Goal: Communication & Community: Ask a question

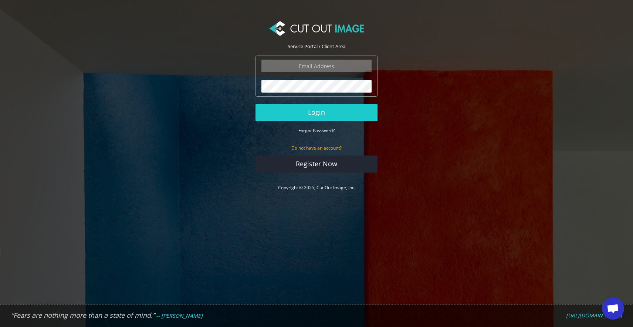
type input "info@noudotten.nl"
click at [317, 112] on button "Login" at bounding box center [317, 112] width 122 height 17
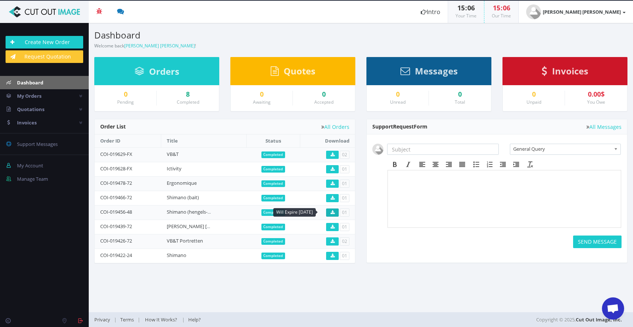
click at [334, 212] on icon at bounding box center [333, 212] width 4 height 4
click at [191, 209] on link "Shimano (hengels-brillen)" at bounding box center [195, 211] width 56 height 7
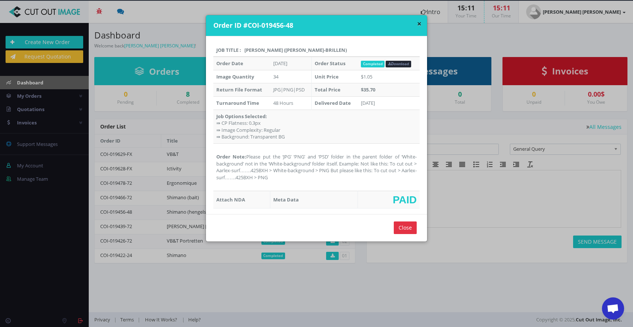
click at [247, 173] on td "Order Note: Please put the ‘JPG’ ‘PNG’ and ‘PSD’ folder in the parent folder of…" at bounding box center [316, 166] width 206 height 47
click at [418, 23] on button "×" at bounding box center [419, 24] width 4 height 8
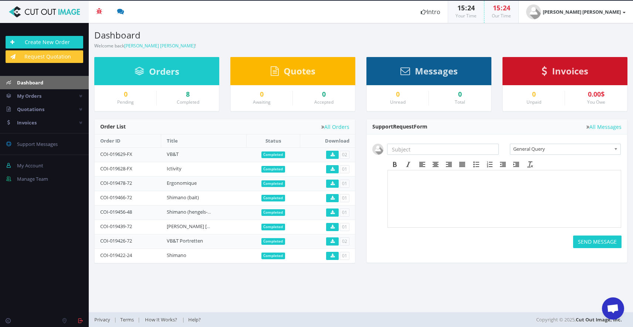
click at [43, 82] on link "Dashboard" at bounding box center [44, 82] width 89 height 13
click at [49, 43] on link "Create New Order" at bounding box center [45, 42] width 78 height 13
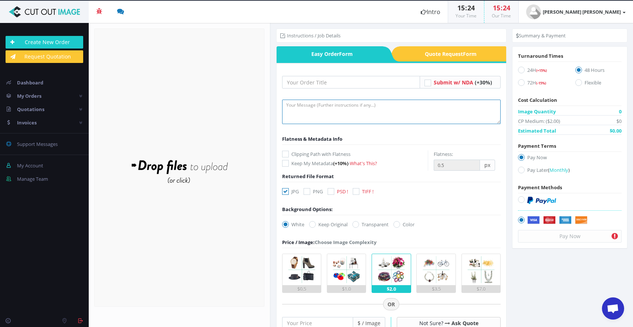
click at [304, 104] on textarea at bounding box center [391, 112] width 219 height 24
paste textarea "Please put the ‘JPG’ ‘PNG’ ‘PSD’ folders in the parent folder of ‘JPG-met-achte…"
type textarea "Please put the ‘JPG’ ‘PNG’ ‘PSD’ folders in the parent folder of ‘JPG-met-achte…"
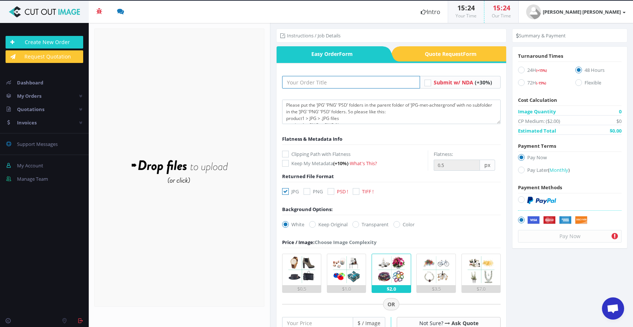
click at [323, 82] on input "text" at bounding box center [351, 82] width 138 height 13
type input "Test"
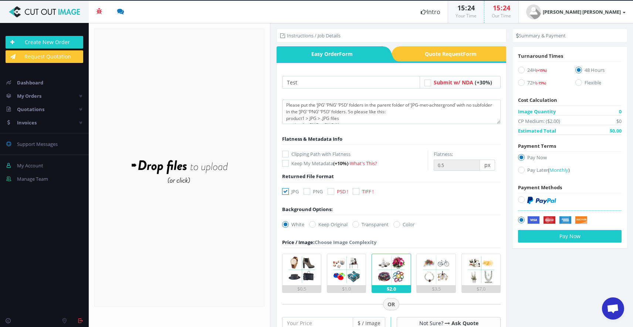
click at [307, 151] on label "Clipping Path with Flatness" at bounding box center [355, 153] width 146 height 7
click at [289, 152] on input "Clipping Path with Flatness" at bounding box center [286, 154] width 5 height 5
checkbox input "true"
click at [471, 166] on input "0.4" at bounding box center [457, 164] width 46 height 11
type input "0.3"
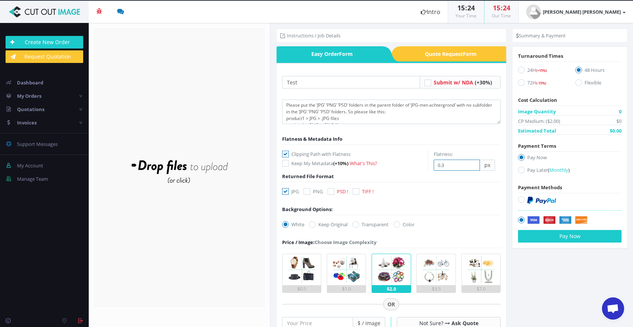
click at [471, 166] on input "0.3" at bounding box center [457, 164] width 46 height 11
click at [310, 191] on icon at bounding box center [307, 191] width 7 height 7
click at [310, 191] on input "PNG" at bounding box center [308, 191] width 5 height 5
checkbox input "true"
click at [328, 191] on icon at bounding box center [331, 191] width 7 height 7
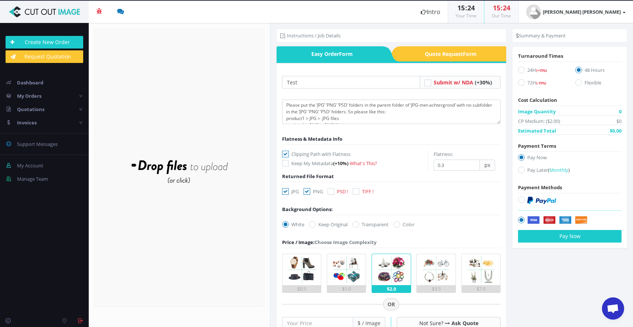
click at [330, 191] on input "PSD !" at bounding box center [332, 191] width 5 height 5
checkbox input "true"
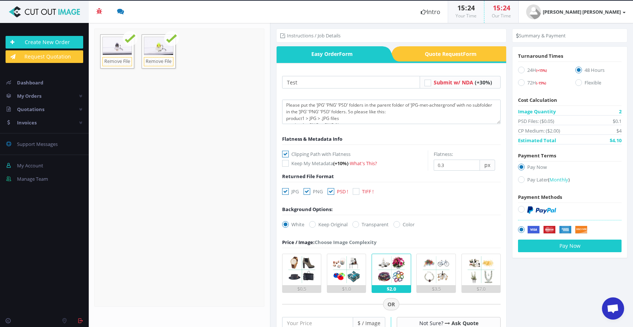
click at [307, 193] on icon at bounding box center [307, 191] width 7 height 7
click at [307, 193] on input "PNG" at bounding box center [308, 191] width 5 height 5
click at [307, 193] on icon at bounding box center [307, 191] width 7 height 7
click at [307, 193] on input "PNG" at bounding box center [308, 191] width 5 height 5
checkbox input "true"
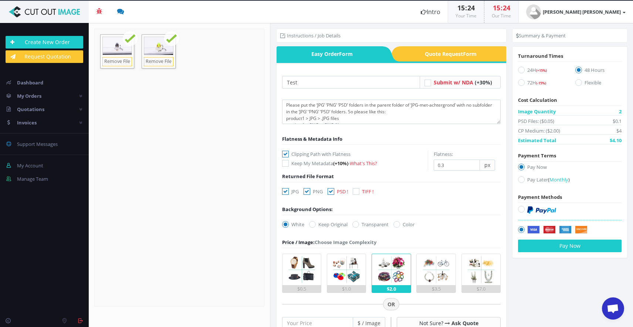
click at [331, 191] on icon at bounding box center [331, 191] width 7 height 7
click at [331, 191] on input "PSD !" at bounding box center [332, 191] width 5 height 5
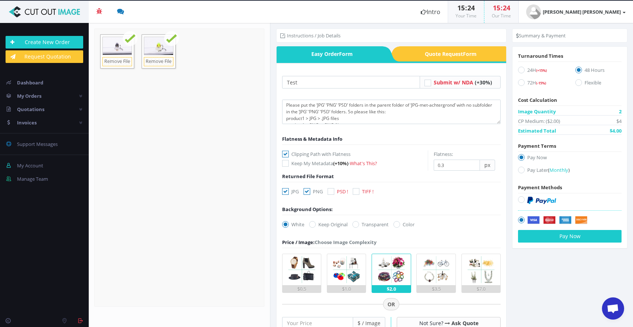
click at [331, 191] on icon at bounding box center [331, 191] width 7 height 7
click at [331, 191] on input "PSD !" at bounding box center [332, 191] width 5 height 5
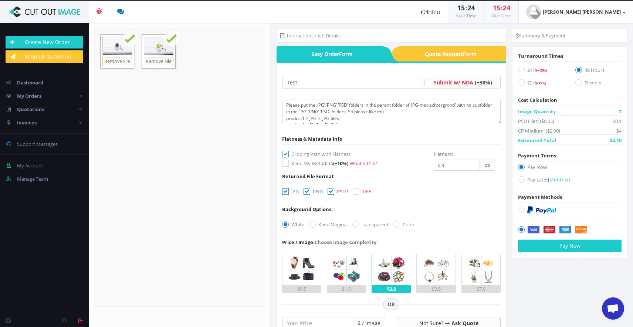
click at [330, 191] on icon at bounding box center [331, 191] width 7 height 7
click at [330, 191] on input "PSD !" at bounding box center [332, 191] width 5 height 5
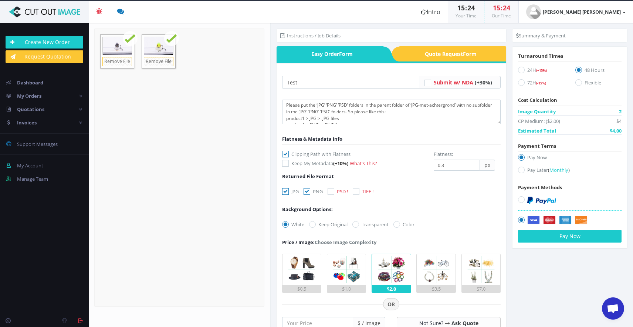
click at [330, 191] on icon at bounding box center [331, 191] width 7 height 7
click at [330, 191] on input "PSD !" at bounding box center [332, 191] width 5 height 5
checkbox input "true"
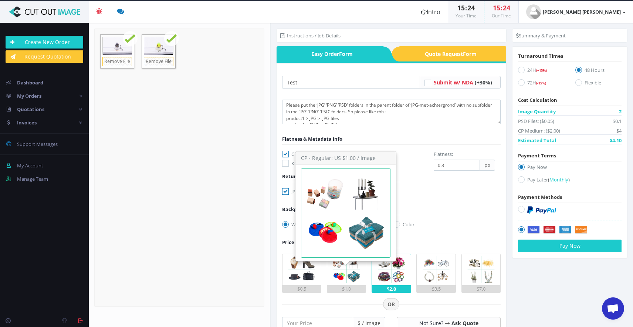
click at [348, 274] on img at bounding box center [346, 269] width 31 height 31
click at [0, 0] on input "$1.0" at bounding box center [0, 0] width 0 height 0
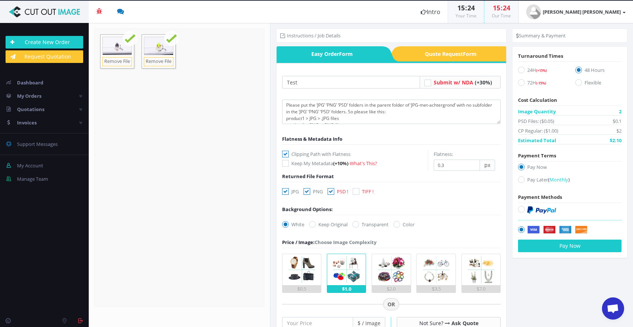
click at [311, 163] on label "Keep My Metadata (+10%) - What's This?" at bounding box center [355, 162] width 146 height 7
click at [289, 163] on input "Keep My Metadata (+10%) - What's This?" at bounding box center [286, 163] width 5 height 5
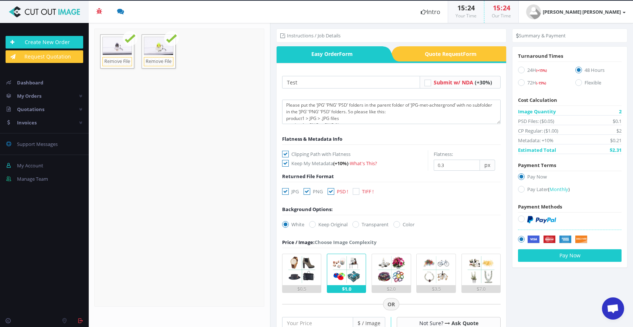
click at [311, 163] on label "Keep My Metadata (+10%) - What's This?" at bounding box center [355, 162] width 146 height 7
click at [289, 163] on input "Keep My Metadata (+10%) - What's This?" at bounding box center [286, 163] width 5 height 5
checkbox input "false"
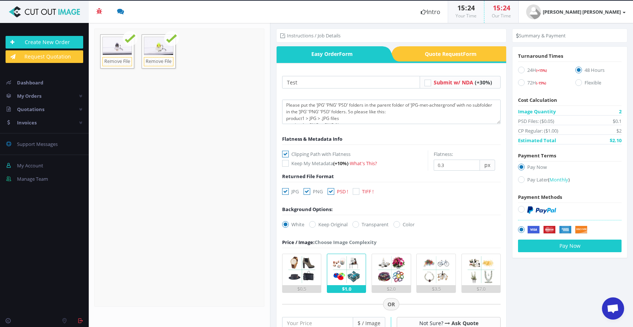
click at [427, 84] on icon at bounding box center [428, 83] width 7 height 7
click at [427, 84] on input "Submit w/ NDA (+30%)" at bounding box center [429, 82] width 5 height 5
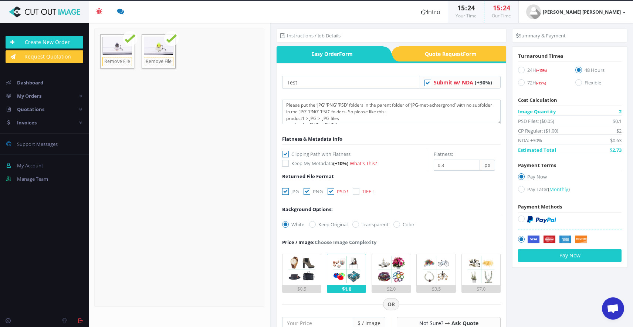
click at [427, 84] on icon at bounding box center [428, 83] width 7 height 7
click at [427, 84] on input "Submit w/ NDA (+30%)" at bounding box center [429, 82] width 5 height 5
checkbox input "false"
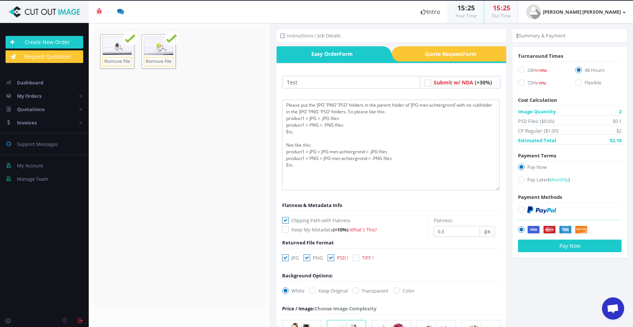
click at [497, 189] on textarea "Please put the ‘JPG’ ‘PNG’ ‘PSD’ folders in the parent folder of ‘JPG-met-achte…" at bounding box center [391, 145] width 218 height 91
click at [348, 112] on textarea "Please put the ‘JPG’ ‘PNG’ ‘PSD’ folders in the parent folder of ‘JPG-met-achte…" at bounding box center [391, 145] width 218 height 91
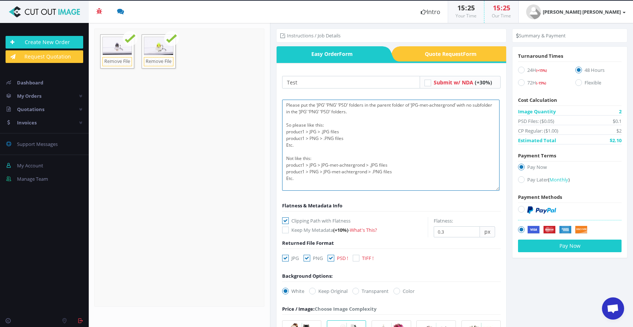
click at [290, 159] on textarea "Please put the ‘JPG’ ‘PNG’ ‘PSD’ folders in the parent folder of ‘JPG-met-achte…" at bounding box center [391, 145] width 218 height 91
click at [361, 178] on textarea "Please put the ‘JPG’ ‘PNG’ ‘PSD’ folders in the parent folder of ‘JPG-met-achte…" at bounding box center [391, 145] width 218 height 91
click at [290, 157] on textarea "Please put the ‘JPG’ ‘PNG’ ‘PSD’ folders in the parent folder of ‘JPG-met-achte…" at bounding box center [391, 145] width 218 height 91
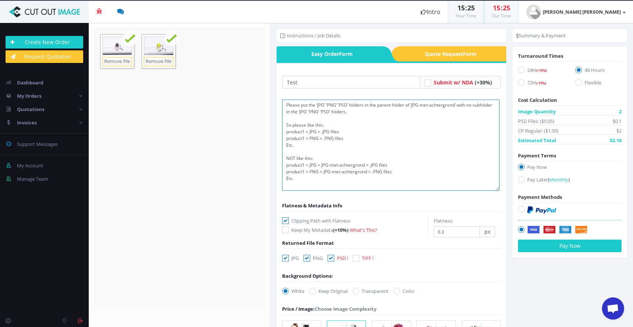
click at [338, 151] on textarea "Please put the ‘JPG’ ‘PNG’ ‘PSD’ folders in the parent folder of ‘JPG-met-achte…" at bounding box center [391, 145] width 218 height 91
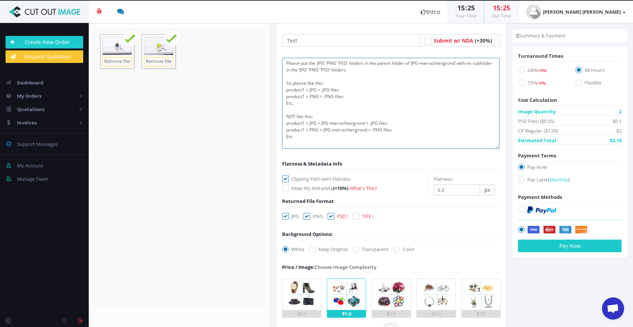
scroll to position [61, 0]
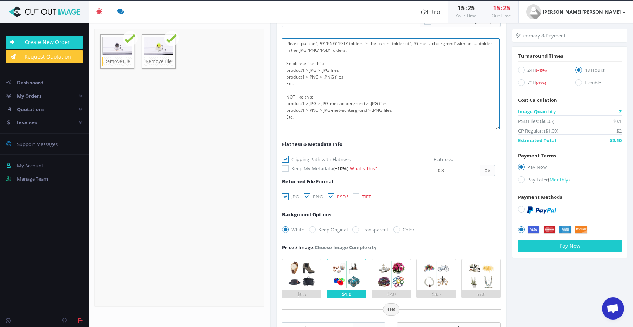
type textarea "Please put the ‘JPG’ ‘PNG’ ‘PSD’ folders in the parent folder of ‘JPG-met-achte…"
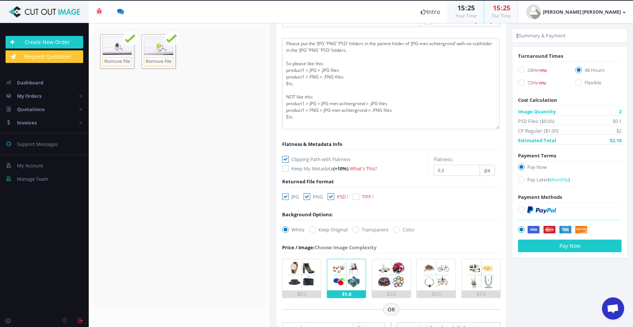
click at [365, 228] on label "Transparent" at bounding box center [371, 229] width 36 height 7
click at [359, 228] on input "Transparent" at bounding box center [356, 229] width 5 height 5
radio input "true"
click at [335, 230] on label "Keep Original" at bounding box center [328, 229] width 38 height 7
click at [316, 230] on input "Keep Original" at bounding box center [313, 229] width 5 height 5
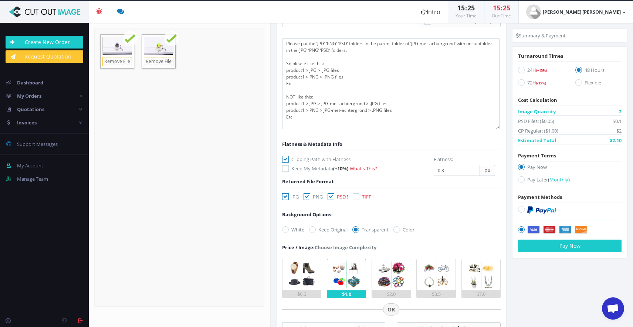
radio input "true"
click at [288, 229] on icon at bounding box center [285, 229] width 7 height 7
click at [288, 229] on input "White" at bounding box center [286, 229] width 5 height 5
radio input "true"
click at [396, 227] on icon at bounding box center [397, 229] width 7 height 7
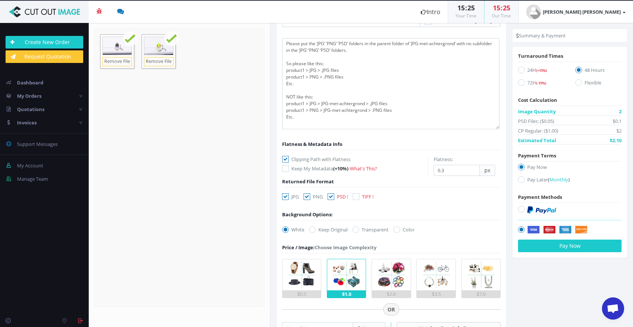
click at [396, 227] on input "Color" at bounding box center [397, 229] width 5 height 5
radio input "true"
click at [292, 227] on label "White" at bounding box center [293, 229] width 22 height 7
click at [289, 227] on input "White" at bounding box center [286, 229] width 5 height 5
radio input "true"
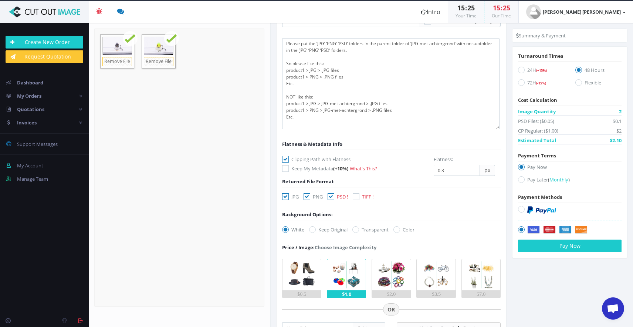
click at [400, 226] on label "Color" at bounding box center [404, 229] width 21 height 7
click at [400, 227] on input "Color" at bounding box center [397, 229] width 5 height 5
radio input "true"
click at [362, 229] on label "Transparent" at bounding box center [371, 229] width 36 height 7
click at [359, 229] on input "Transparent" at bounding box center [356, 229] width 5 height 5
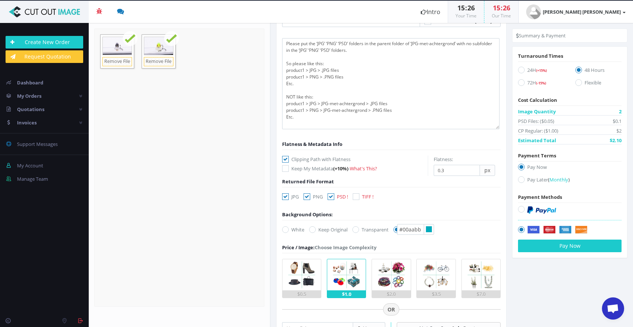
radio input "true"
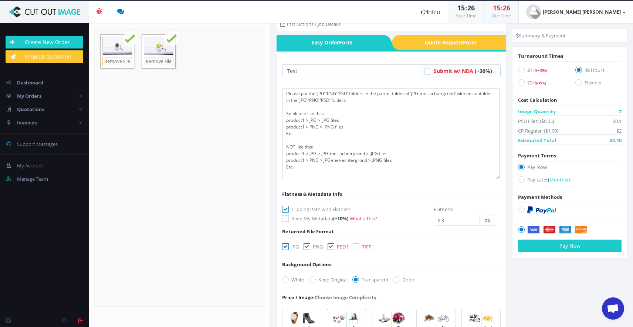
scroll to position [14, 0]
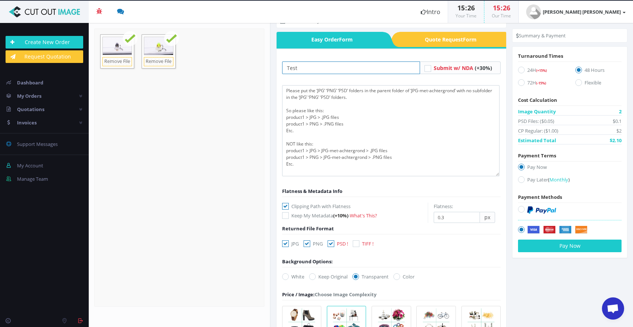
click at [361, 70] on input "Test" at bounding box center [351, 67] width 138 height 13
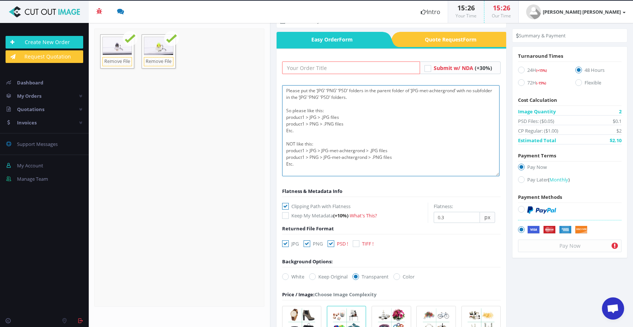
click at [350, 109] on textarea "Please put the ‘JPG’ ‘PNG’ ‘PSD’ folders in the parent folder of ‘JPG-met-achte…" at bounding box center [391, 130] width 218 height 91
click at [307, 69] on input "text" at bounding box center [351, 67] width 138 height 13
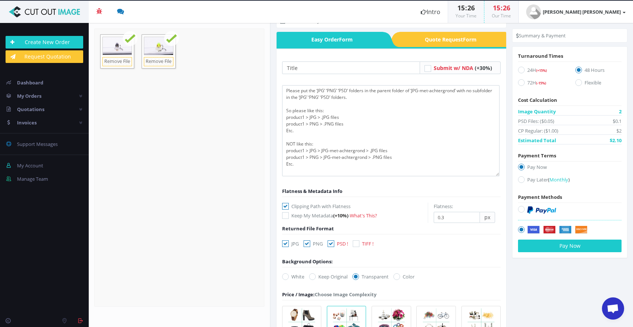
click at [299, 77] on form "Title Submit w/ NDA (+30%) Flatness & Metadata Info Keep My Metadata -" at bounding box center [391, 314] width 219 height 507
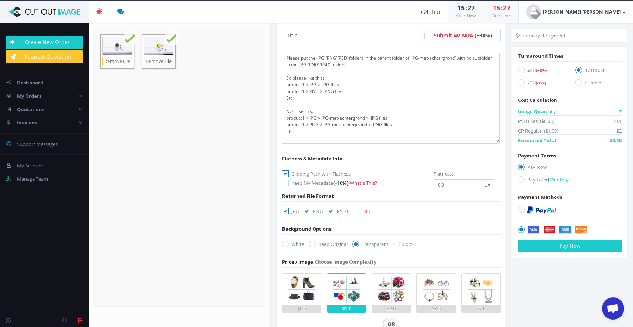
scroll to position [7, 0]
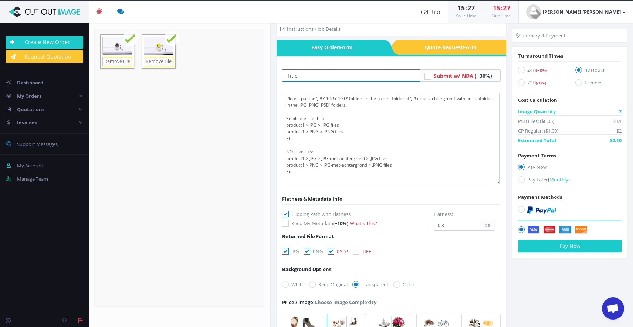
click at [338, 74] on input "Title" at bounding box center [351, 75] width 138 height 13
type input "Test"
click at [521, 70] on icon at bounding box center [521, 70] width 7 height 7
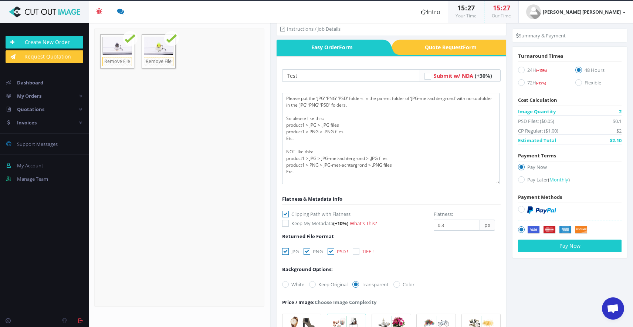
click at [521, 70] on input "24H (+15%)" at bounding box center [522, 70] width 5 height 5
radio input "true"
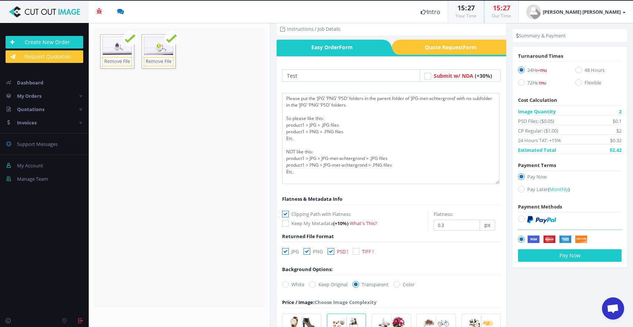
click at [519, 82] on icon at bounding box center [521, 82] width 7 height 7
click at [520, 82] on input "72H (-15%)" at bounding box center [522, 82] width 5 height 5
radio input "true"
click at [579, 83] on icon at bounding box center [579, 82] width 7 height 7
click at [579, 83] on input "Flexible" at bounding box center [579, 82] width 5 height 5
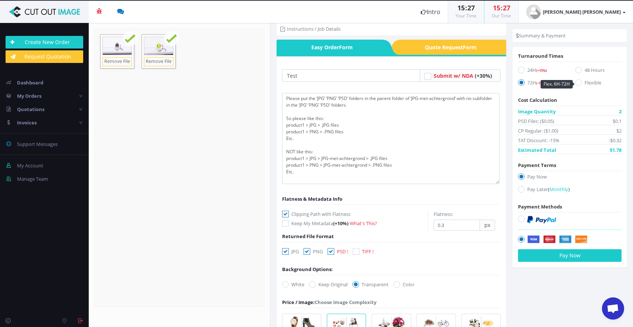
radio input "true"
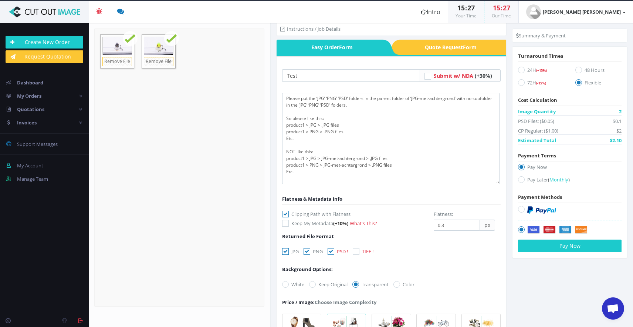
click at [578, 68] on icon at bounding box center [579, 70] width 7 height 7
click at [578, 68] on input "48 Hours" at bounding box center [579, 70] width 5 height 5
radio input "true"
click at [539, 84] on span "(-15%)" at bounding box center [541, 83] width 10 height 5
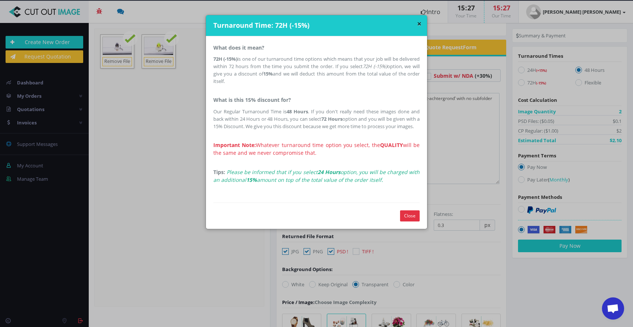
click at [562, 83] on div "× Turnaround Time: 72H (-15%) What does it mean? 72H (-15%) is one of our turna…" at bounding box center [316, 163] width 633 height 327
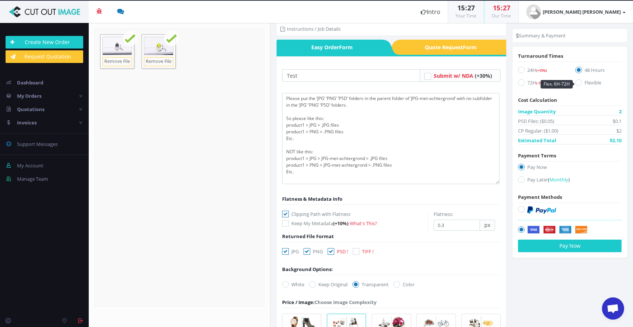
click at [584, 82] on label "Flexible" at bounding box center [599, 84] width 46 height 10
click at [582, 82] on input "Flexible" at bounding box center [579, 82] width 5 height 5
radio input "true"
click at [533, 210] on img at bounding box center [541, 209] width 29 height 7
click at [525, 210] on input "radio" at bounding box center [522, 209] width 5 height 5
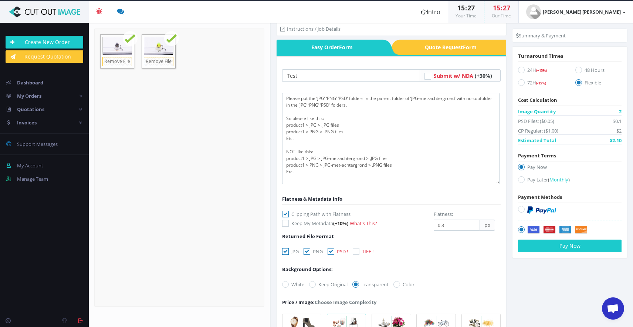
radio input "true"
click at [530, 247] on button "Pay Now" at bounding box center [570, 245] width 104 height 13
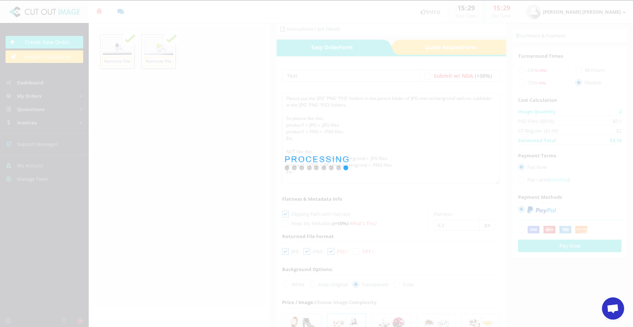
click at [394, 134] on div at bounding box center [316, 163] width 633 height 327
click at [370, 157] on div at bounding box center [316, 163] width 633 height 327
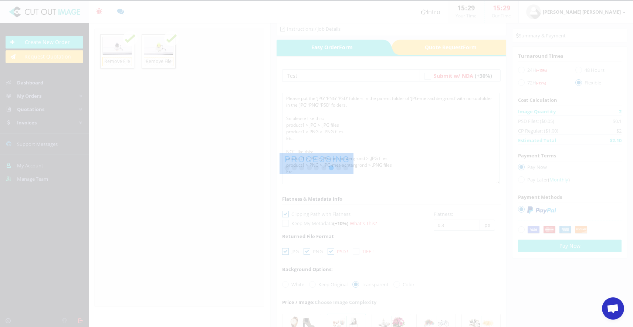
click at [320, 130] on div at bounding box center [316, 163] width 633 height 327
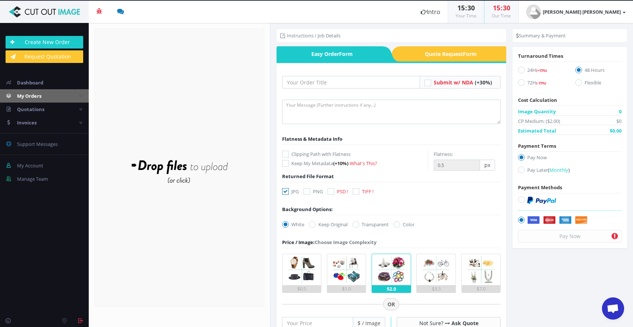
click at [81, 94] on icon at bounding box center [80, 96] width 3 height 5
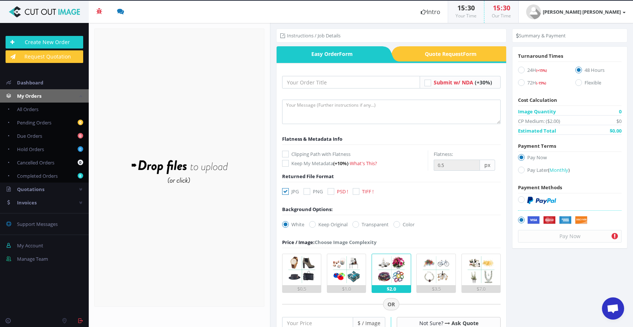
click at [81, 94] on icon at bounding box center [80, 96] width 3 height 5
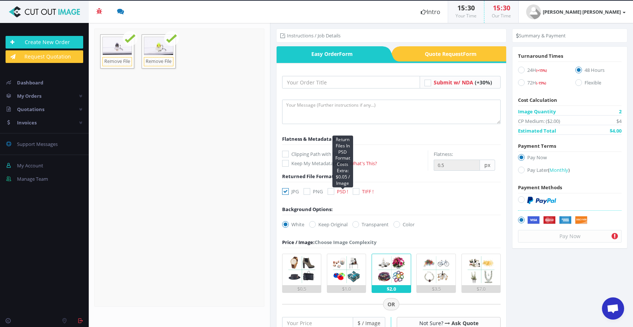
click at [338, 193] on span "PSD !" at bounding box center [342, 191] width 11 height 7
click at [334, 193] on input "PSD ! Return Files In PSD Format Costs Extra: $0.05 / Image" at bounding box center [332, 191] width 5 height 5
checkbox input "true"
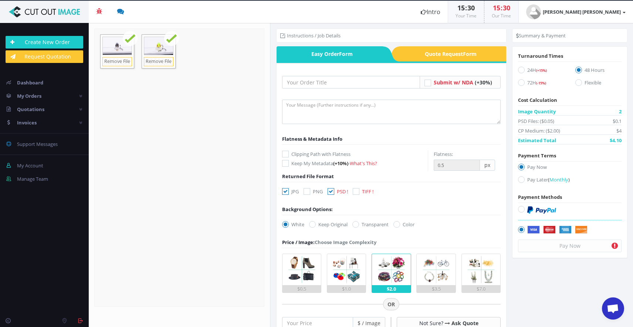
click at [307, 191] on icon at bounding box center [307, 191] width 7 height 7
click at [307, 191] on input "PNG" at bounding box center [308, 191] width 5 height 5
checkbox input "true"
click at [362, 221] on label "Transparent" at bounding box center [371, 223] width 36 height 7
click at [359, 222] on input "Transparent" at bounding box center [356, 224] width 5 height 5
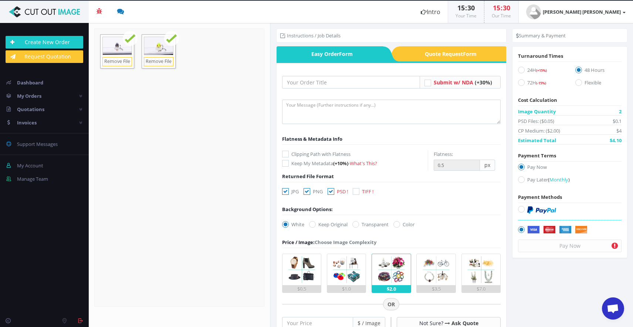
radio input "true"
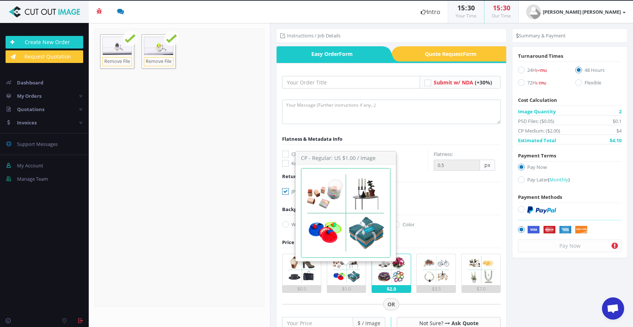
click at [340, 272] on img at bounding box center [346, 269] width 31 height 31
click at [0, 0] on input "$1.0" at bounding box center [0, 0] width 0 height 0
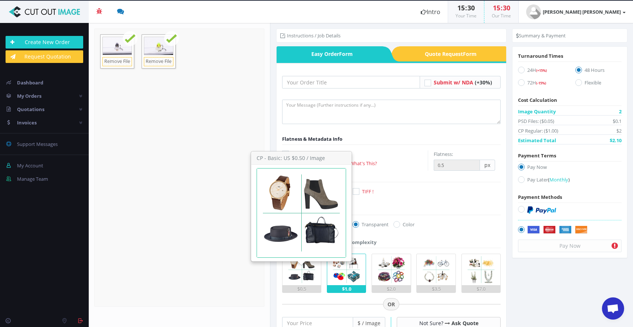
click at [293, 273] on img at bounding box center [301, 269] width 31 height 31
click at [0, 0] on input "$0.5" at bounding box center [0, 0] width 0 height 0
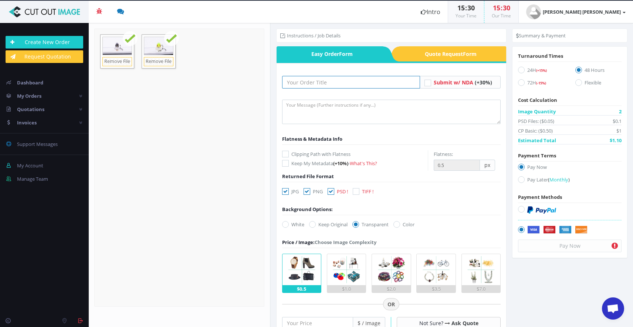
click at [339, 85] on input "text" at bounding box center [351, 82] width 138 height 13
type input "Test"
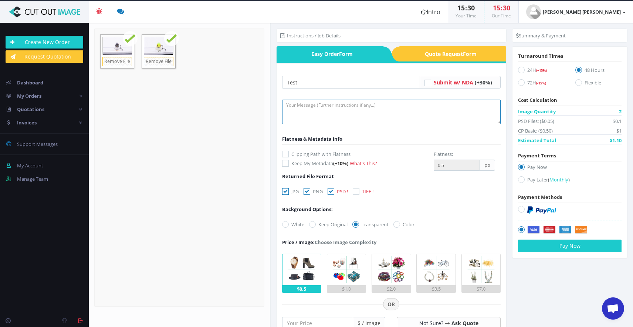
click at [332, 120] on textarea at bounding box center [391, 112] width 219 height 24
paste textarea "Please put the ‘JPG’ ‘PNG’ ‘PSD’ folders in the parent folder of ‘JPG-met-achte…"
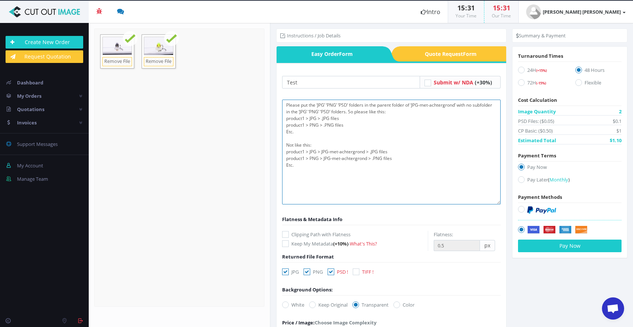
click at [498, 202] on textarea "Please put the ‘JPG’ ‘PNG’ ‘PSD’ folders in the parent folder of ‘JPG-met-achte…" at bounding box center [391, 152] width 219 height 105
click at [349, 112] on textarea "Please put the ‘JPG’ ‘PNG’ ‘PSD’ folders in the parent folder of ‘JPG-met-achte…" at bounding box center [391, 152] width 219 height 105
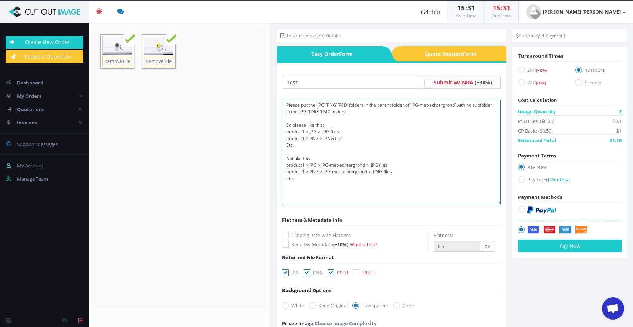
drag, startPoint x: 304, startPoint y: 182, endPoint x: 276, endPoint y: 78, distance: 107.9
click at [276, 78] on div "Instructions / Job Details Easy Order Form Quote Request Form Test Submit w/ ND…" at bounding box center [392, 323] width 242 height 601
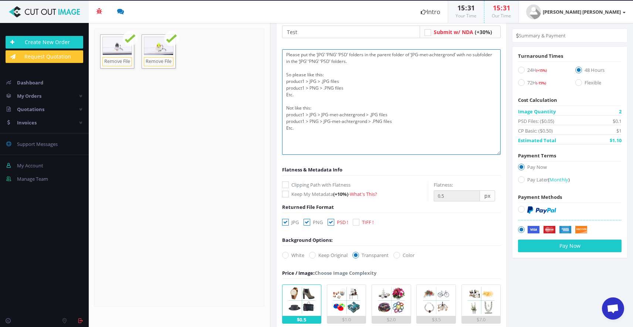
type textarea "Please put the ‘JPG’ ‘PNG’ ‘PSD’ folders in the parent folder of ‘JPG-met-achte…"
click at [390, 179] on div "Clipping Path with Flatness Keep My Metadata (+10%) - What's This?" at bounding box center [355, 189] width 146 height 24
click at [320, 184] on label "Clipping Path with Flatness" at bounding box center [355, 184] width 146 height 7
click at [289, 184] on input "Clipping Path with Flatness" at bounding box center [286, 184] width 5 height 5
checkbox input "true"
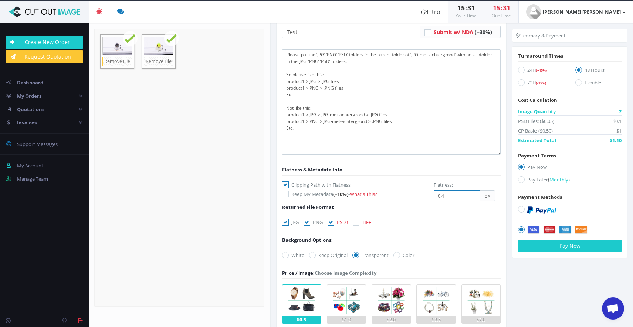
click at [471, 196] on input "0.4" at bounding box center [457, 195] width 46 height 11
click at [471, 196] on input "0.3" at bounding box center [457, 195] width 46 height 11
click at [471, 196] on input "0.2" at bounding box center [457, 195] width 46 height 11
type input "0.3"
click at [471, 193] on input "0.3" at bounding box center [457, 195] width 46 height 11
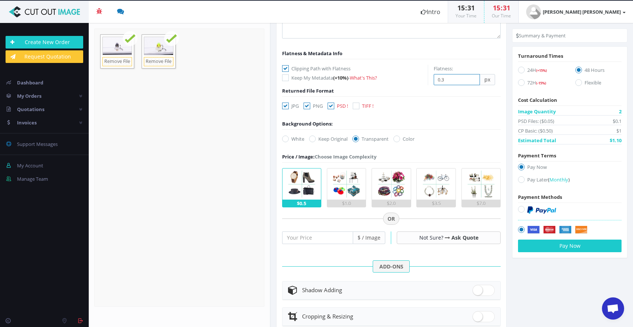
scroll to position [180, 0]
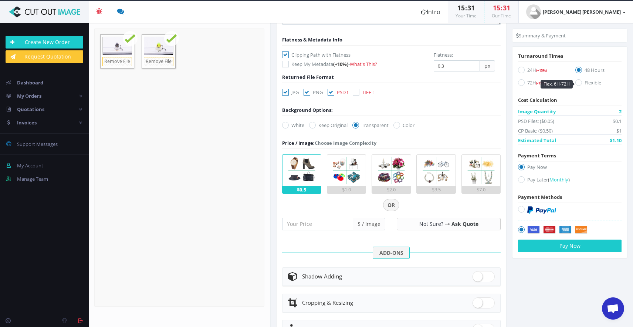
click at [587, 81] on label "Flexible" at bounding box center [599, 84] width 46 height 10
click at [582, 81] on input "Flexible" at bounding box center [579, 82] width 5 height 5
radio input "true"
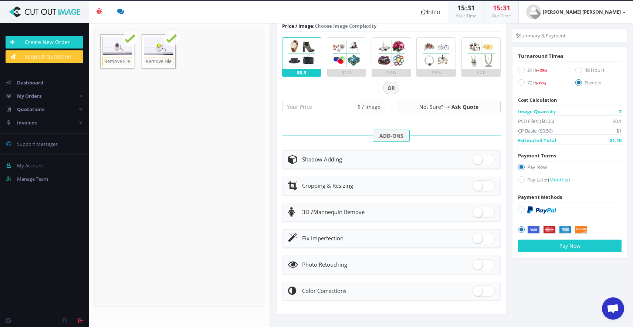
scroll to position [297, 0]
click at [478, 159] on span at bounding box center [484, 159] width 22 height 11
click at [478, 159] on input "checkbox" at bounding box center [475, 158] width 5 height 5
checkbox input "true"
radio input "true"
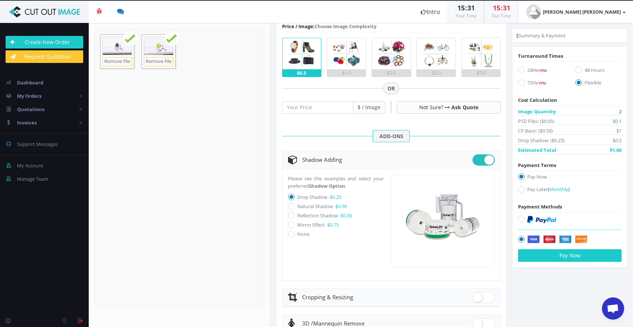
click at [300, 205] on label "Natural Shadow - $0.50" at bounding box center [322, 206] width 50 height 7
click at [295, 205] on input "Natural Shadow - $0.50" at bounding box center [292, 206] width 5 height 5
radio input "true"
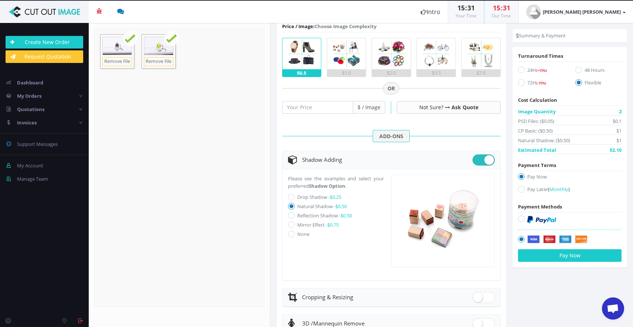
click at [308, 196] on label "Drop Shadow - $0.25" at bounding box center [319, 196] width 44 height 7
click at [295, 196] on input "Drop Shadow - $0.25" at bounding box center [292, 197] width 5 height 5
radio input "true"
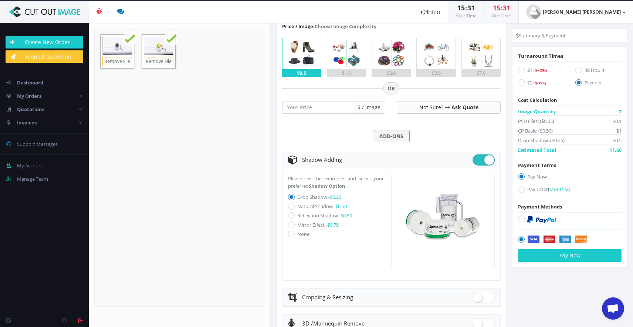
click at [307, 204] on label "Natural Shadow - $0.50" at bounding box center [322, 206] width 50 height 7
click at [295, 204] on input "Natural Shadow - $0.50" at bounding box center [292, 206] width 5 height 5
radio input "true"
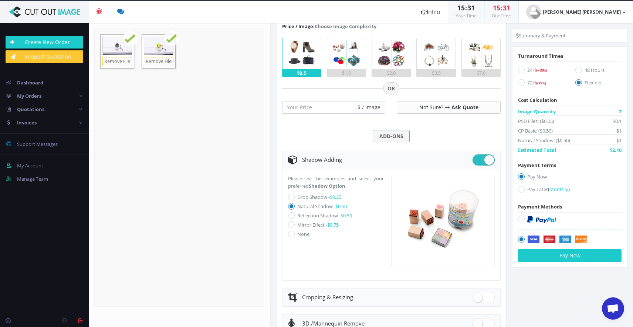
click at [312, 195] on label "Drop Shadow - $0.25" at bounding box center [319, 196] width 44 height 7
click at [295, 195] on input "Drop Shadow - $0.25" at bounding box center [292, 197] width 5 height 5
radio input "true"
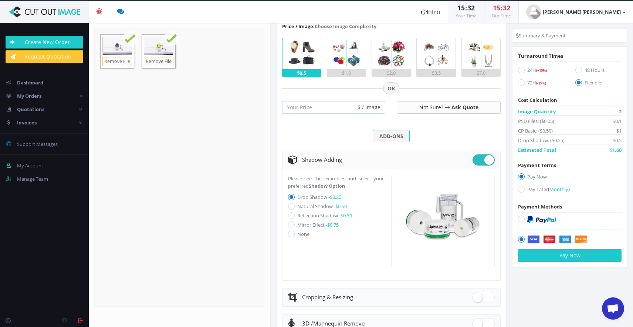
click at [308, 210] on div "Please see the examples and select your preferred Shadow Option . Drop Shadow -…" at bounding box center [340, 208] width 104 height 67
click at [305, 214] on label "Reflection Shadow - $0.50" at bounding box center [324, 215] width 55 height 7
click at [295, 214] on input "Reflection Shadow - $0.50" at bounding box center [292, 215] width 5 height 5
radio input "true"
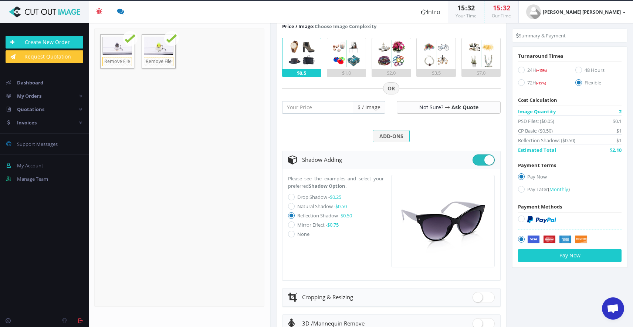
click at [303, 224] on label "Mirror Effect - $0.75" at bounding box center [317, 224] width 41 height 7
click at [295, 224] on input "Mirror Effect - $0.75" at bounding box center [292, 224] width 5 height 5
radio input "true"
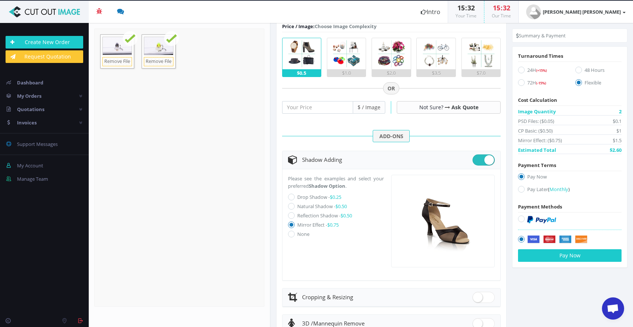
click at [301, 232] on label "None" at bounding box center [303, 233] width 12 height 7
click at [295, 232] on input "None" at bounding box center [292, 234] width 5 height 5
checkbox input "false"
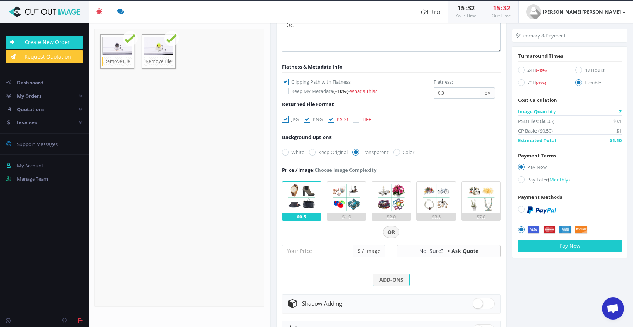
scroll to position [146, 0]
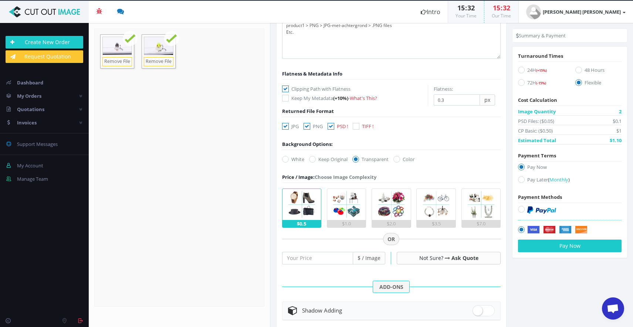
click at [519, 209] on icon at bounding box center [521, 209] width 7 height 7
click at [520, 209] on input "radio" at bounding box center [522, 209] width 5 height 5
radio input "true"
click at [553, 247] on button "Pay Now" at bounding box center [570, 245] width 104 height 13
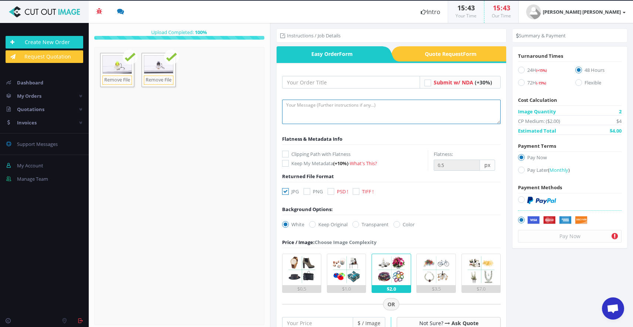
click at [344, 105] on textarea at bounding box center [391, 112] width 219 height 24
paste textarea "Please put the ‘JPG’ ‘PNG’ ‘PSD’ folders in the parent folder of ‘JPG-met-achte…"
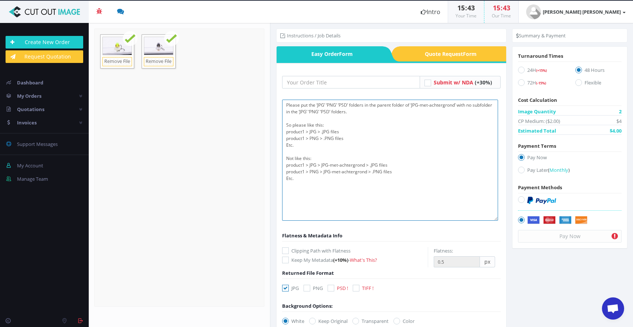
click at [498, 217] on textarea "Please put the ‘JPG’ ‘PNG’ ‘PSD’ folders in the parent folder of ‘JPG-met-achte…" at bounding box center [390, 160] width 216 height 121
type textarea "Please put the ‘JPG’ ‘PNG’ ‘PSD’ folders in the parent folder of ‘JPG-met-achte…"
click at [317, 79] on input "text" at bounding box center [351, 82] width 138 height 13
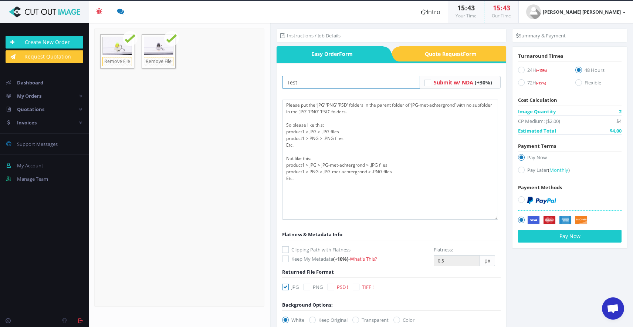
type input "Test"
click at [306, 286] on icon at bounding box center [307, 286] width 7 height 7
click at [306, 286] on input "PNG" at bounding box center [308, 286] width 5 height 5
checkbox input "true"
click at [332, 284] on icon at bounding box center [331, 286] width 7 height 7
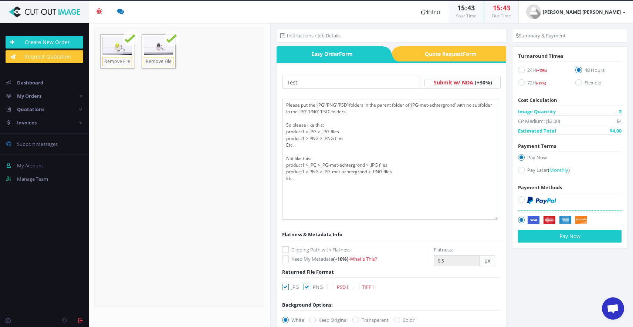
click at [332, 284] on input "PSD !" at bounding box center [332, 286] width 5 height 5
checkbox input "true"
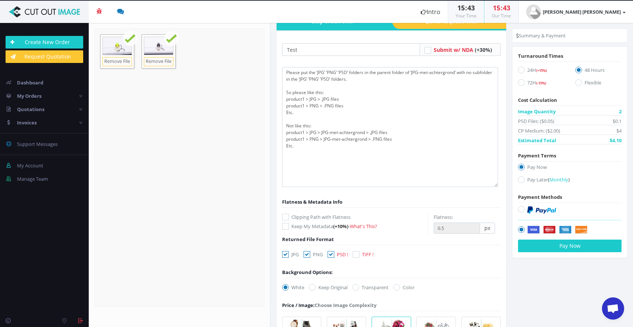
scroll to position [38, 0]
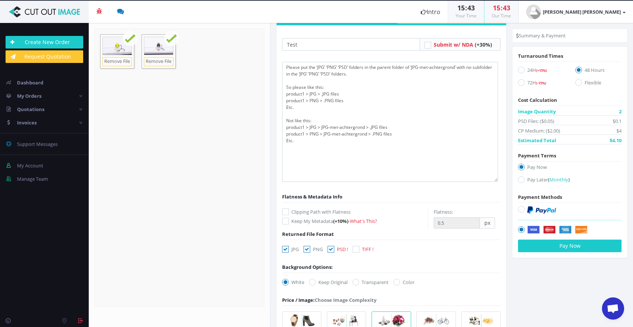
click at [318, 210] on label "Clipping Path with Flatness" at bounding box center [355, 211] width 146 height 7
click at [289, 210] on input "Clipping Path with Flatness" at bounding box center [286, 211] width 5 height 5
checkbox input "true"
click at [472, 224] on input "0.4" at bounding box center [457, 222] width 46 height 11
click at [472, 224] on input "0.3" at bounding box center [457, 222] width 46 height 11
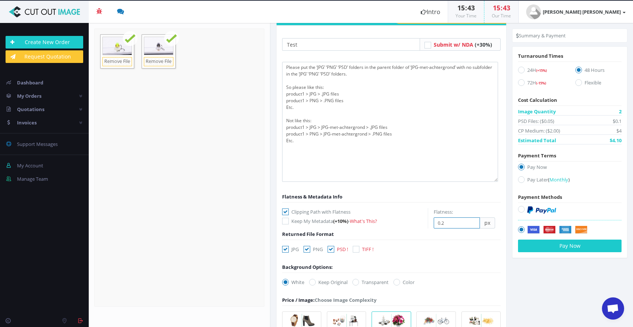
click at [472, 224] on input "0.2" at bounding box center [457, 222] width 46 height 11
type input "0.3"
click at [471, 222] on input "0.3" at bounding box center [457, 222] width 46 height 11
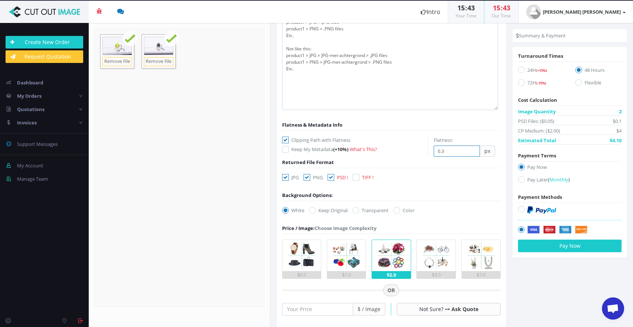
scroll to position [111, 0]
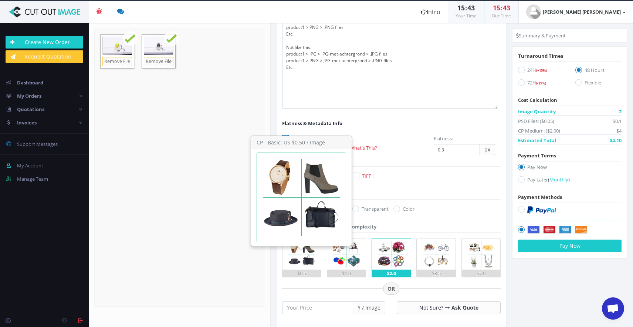
click at [293, 262] on img at bounding box center [301, 253] width 31 height 31
click at [0, 0] on input "$0.5" at bounding box center [0, 0] width 0 height 0
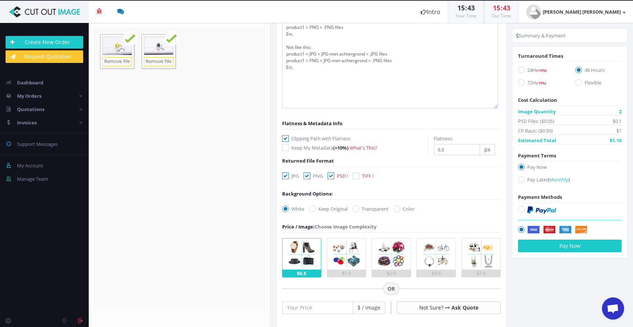
click at [519, 208] on icon at bounding box center [521, 209] width 7 height 7
click at [520, 208] on input "radio" at bounding box center [522, 209] width 5 height 5
radio input "true"
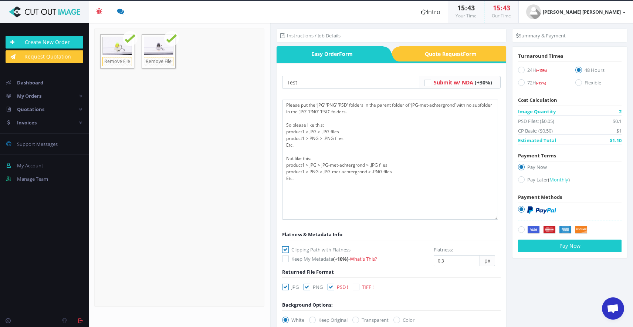
scroll to position [0, 0]
click at [584, 81] on label "Flexible" at bounding box center [599, 84] width 46 height 10
click at [582, 81] on input "Flexible" at bounding box center [579, 82] width 5 height 5
radio input "true"
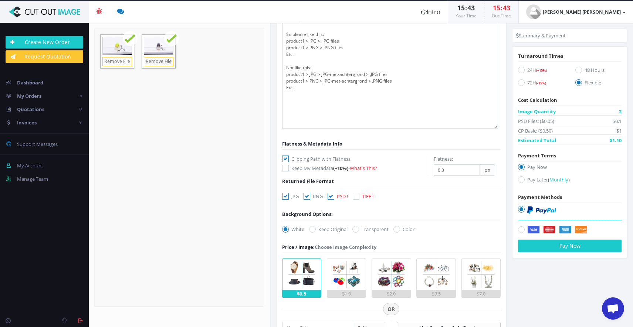
scroll to position [104, 0]
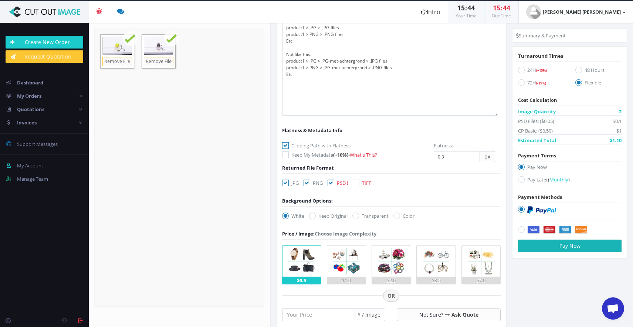
click at [540, 248] on button "Pay Now" at bounding box center [570, 245] width 104 height 13
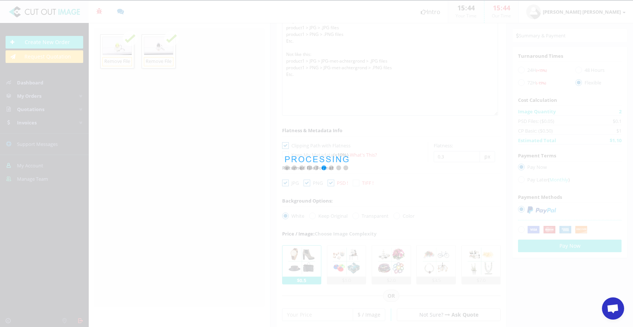
click at [377, 207] on div at bounding box center [316, 163] width 633 height 327
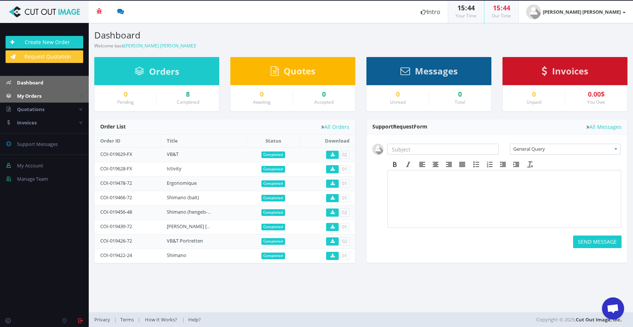
click at [26, 97] on span "My Orders" at bounding box center [29, 95] width 24 height 7
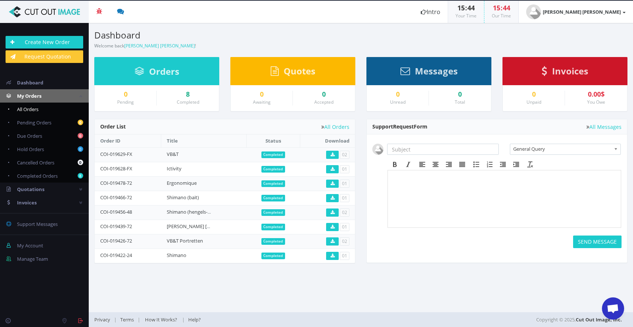
click at [26, 109] on span "All Orders" at bounding box center [27, 109] width 21 height 7
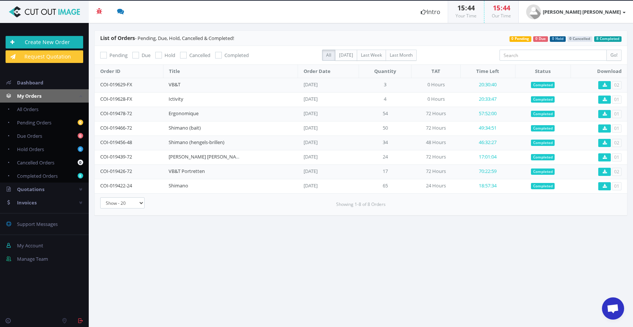
click at [65, 39] on link "Create New Order" at bounding box center [45, 42] width 78 height 13
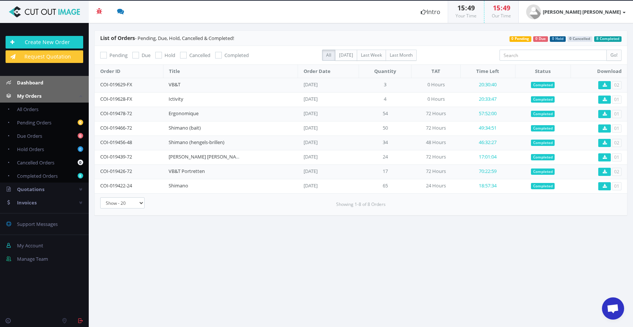
click at [24, 88] on link "Dashboard" at bounding box center [44, 82] width 89 height 13
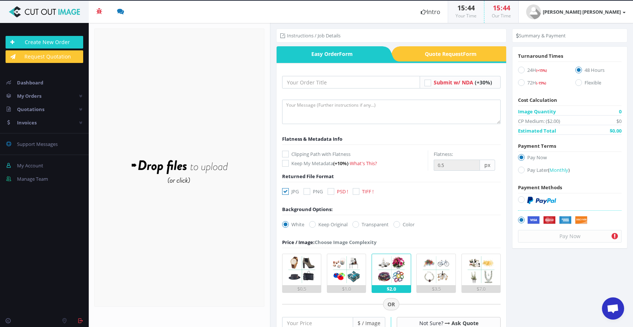
click at [367, 228] on div "White Keep Original Transparent Color #00aabb" at bounding box center [350, 225] width 147 height 10
click at [370, 223] on label "Transparent" at bounding box center [371, 223] width 36 height 7
click at [359, 223] on input "Transparent" at bounding box center [356, 224] width 5 height 5
radio input "true"
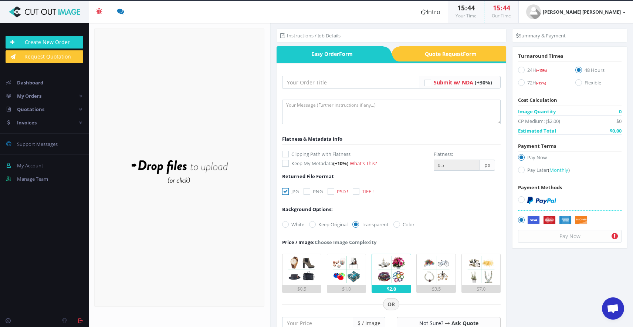
radio input "false"
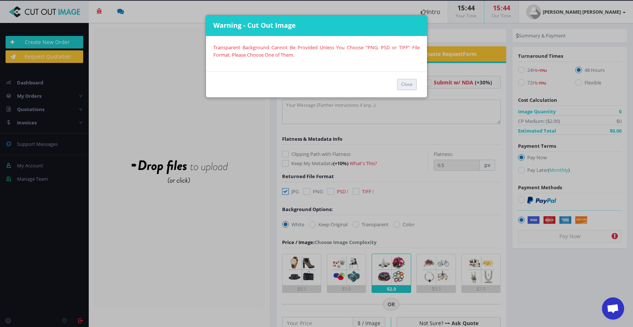
click at [402, 87] on button "Close" at bounding box center [407, 84] width 20 height 11
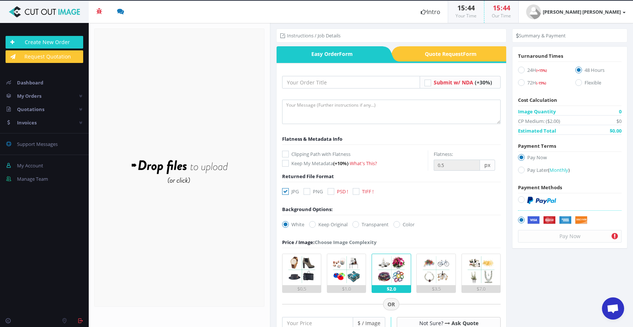
click at [328, 190] on div "JPG PNG PSD ! TIFF !" at bounding box center [330, 193] width 106 height 10
click at [309, 190] on icon at bounding box center [307, 191] width 7 height 7
click at [309, 190] on input "PNG" at bounding box center [308, 191] width 5 height 5
checkbox input "true"
click at [329, 190] on icon at bounding box center [331, 191] width 7 height 7
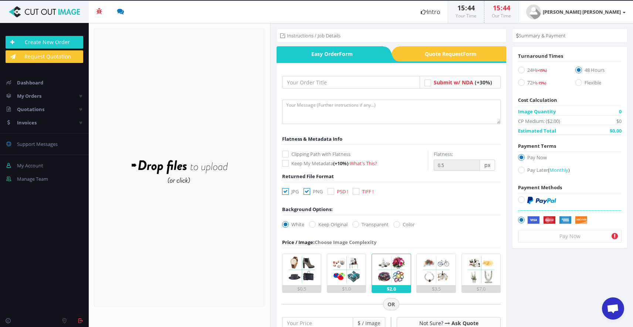
click at [330, 190] on input "PSD !" at bounding box center [332, 191] width 5 height 5
checkbox input "true"
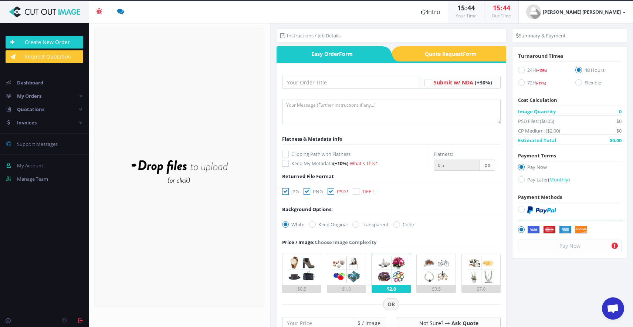
click at [359, 223] on icon at bounding box center [356, 224] width 7 height 7
click at [359, 223] on input "Transparent" at bounding box center [356, 224] width 5 height 5
radio input "true"
click at [311, 265] on img at bounding box center [301, 269] width 31 height 31
click at [0, 0] on input "$0.5" at bounding box center [0, 0] width 0 height 0
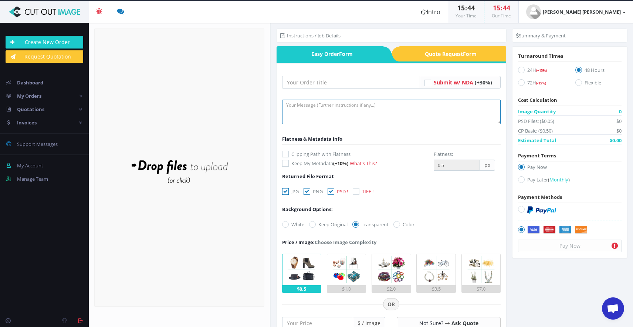
click at [364, 113] on textarea at bounding box center [391, 112] width 219 height 24
paste textarea "Please put the ‘JPG’ ‘PNG’ ‘PSD’ folders in the parent folder of ‘JPG-met-achte…"
type textarea "Please put the ‘JPG’ ‘PNG’ ‘PSD’ folders in the parent folder of ‘JPG-met-achte…"
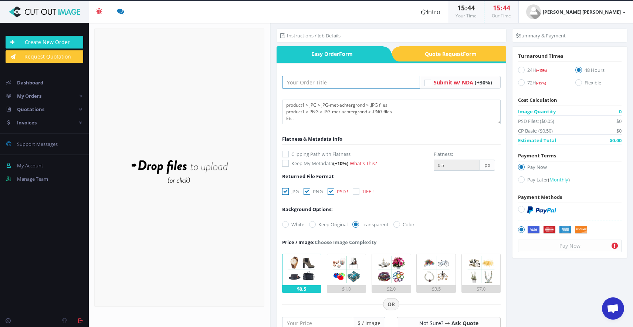
click at [342, 78] on input "text" at bounding box center [351, 82] width 138 height 13
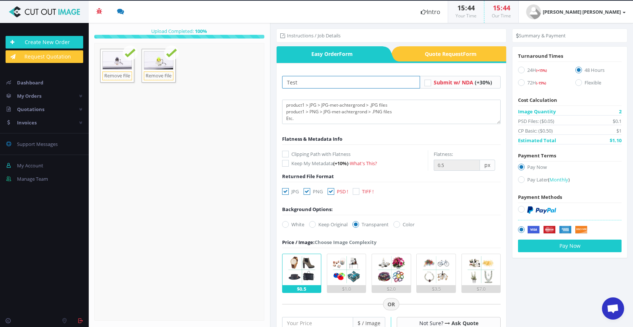
type input "Test"
click at [411, 140] on div "Flatness & Metadata Info" at bounding box center [391, 138] width 219 height 7
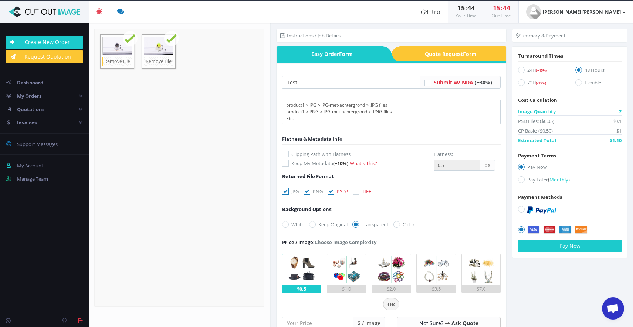
click at [317, 156] on label "Clipping Path with Flatness" at bounding box center [355, 153] width 146 height 7
click at [289, 156] on input "Clipping Path with Flatness" at bounding box center [286, 154] width 5 height 5
checkbox input "true"
click at [472, 167] on input "0.4" at bounding box center [457, 164] width 46 height 11
click at [472, 167] on input "0.3" at bounding box center [457, 164] width 46 height 11
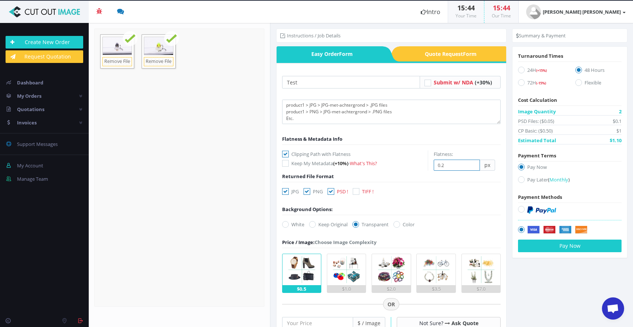
click at [472, 167] on input "0.2" at bounding box center [457, 164] width 46 height 11
type input "0.3"
click at [471, 164] on input "0.3" at bounding box center [457, 164] width 46 height 11
click at [588, 82] on label "Flexible" at bounding box center [599, 84] width 46 height 10
click at [582, 82] on input "Flexible" at bounding box center [579, 82] width 5 height 5
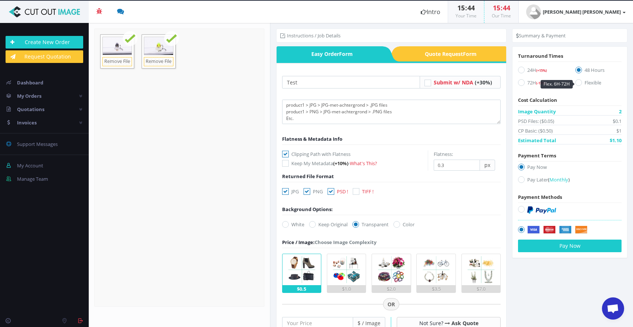
radio input "true"
click at [547, 215] on label at bounding box center [570, 211] width 104 height 12
click at [525, 212] on input "radio" at bounding box center [522, 209] width 5 height 5
radio input "true"
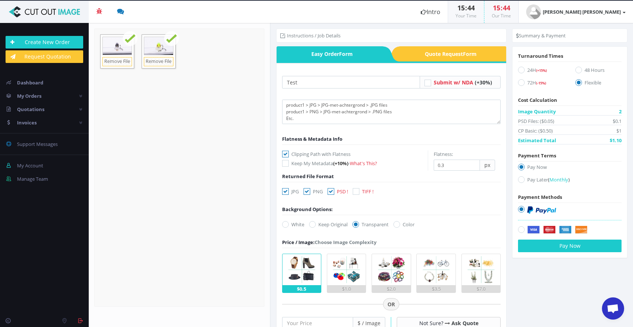
scroll to position [60, 0]
click at [560, 244] on button "Pay Now" at bounding box center [570, 245] width 104 height 13
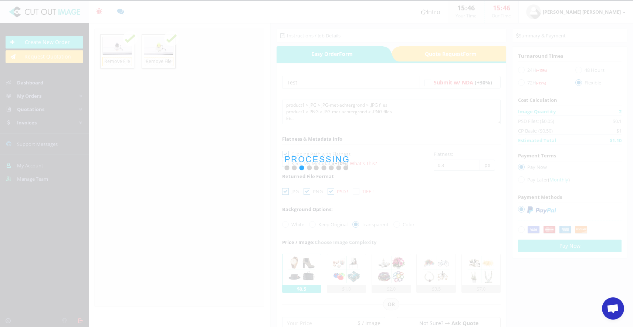
click at [335, 175] on div at bounding box center [316, 163] width 633 height 327
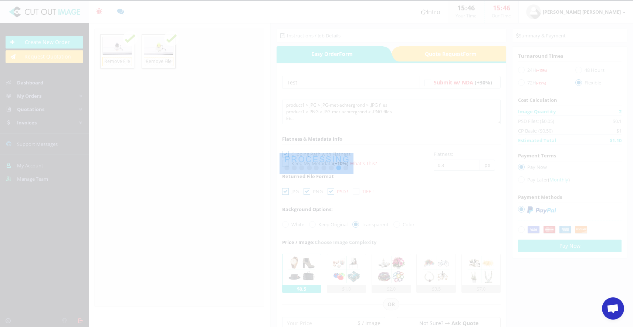
click at [335, 175] on div at bounding box center [316, 163] width 633 height 327
click at [374, 176] on div at bounding box center [316, 163] width 633 height 327
click at [392, 115] on div at bounding box center [316, 163] width 633 height 327
click at [295, 167] on img at bounding box center [317, 163] width 74 height 21
click at [344, 92] on div at bounding box center [316, 163] width 633 height 327
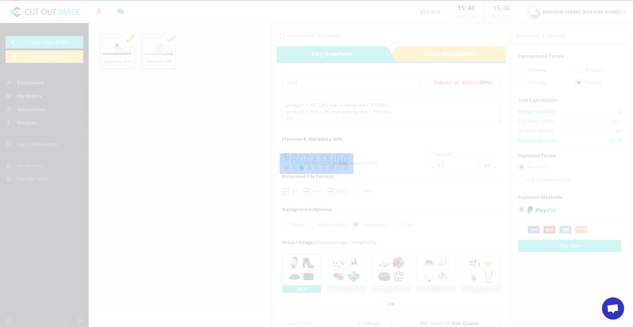
click at [344, 92] on div at bounding box center [316, 163] width 633 height 327
click at [456, 97] on div at bounding box center [316, 163] width 633 height 327
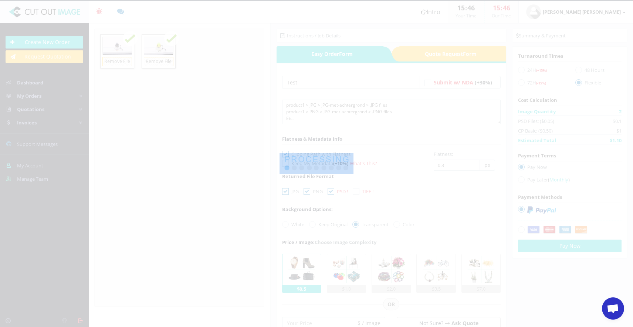
click at [456, 97] on div at bounding box center [316, 163] width 633 height 327
click at [447, 106] on div at bounding box center [316, 163] width 633 height 327
click at [398, 159] on div at bounding box center [316, 163] width 633 height 327
click at [253, 203] on div at bounding box center [316, 163] width 633 height 327
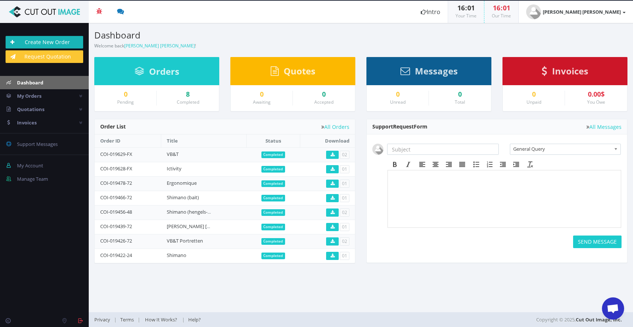
click at [74, 43] on link "Create New Order" at bounding box center [45, 42] width 78 height 13
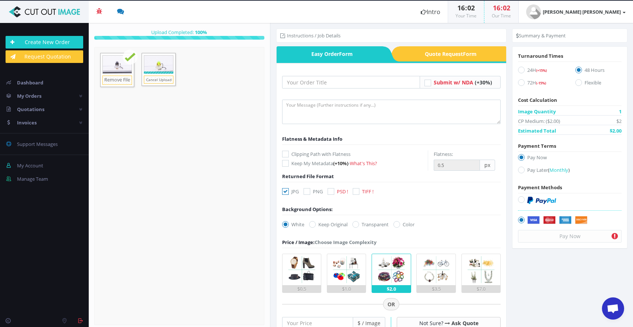
click at [333, 193] on icon at bounding box center [331, 191] width 7 height 7
click at [333, 193] on input "PSD !" at bounding box center [332, 191] width 5 height 5
checkbox input "true"
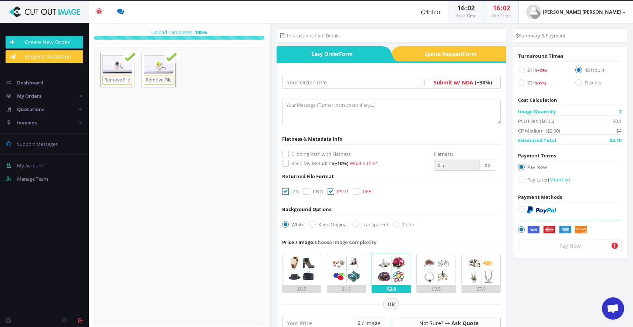
click at [308, 192] on icon at bounding box center [307, 191] width 7 height 7
click at [308, 192] on input "PNG" at bounding box center [308, 191] width 5 height 5
checkbox input "true"
click at [361, 222] on label "Transparent" at bounding box center [371, 223] width 36 height 7
click at [359, 222] on input "Transparent" at bounding box center [356, 224] width 5 height 5
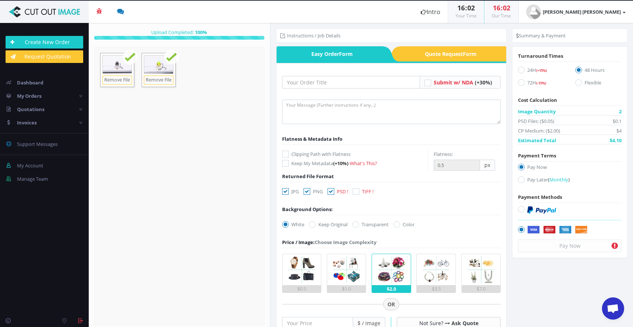
radio input "true"
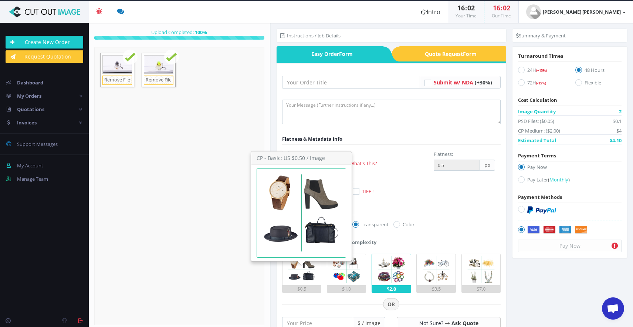
click at [303, 266] on img at bounding box center [301, 269] width 31 height 31
click at [0, 0] on input "$0.5" at bounding box center [0, 0] width 0 height 0
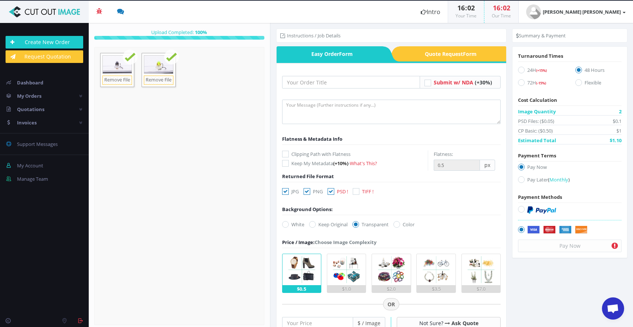
click at [308, 151] on label "Clipping Path with Flatness" at bounding box center [355, 153] width 146 height 7
click at [289, 152] on input "Clipping Path with Flatness" at bounding box center [286, 154] width 5 height 5
checkbox input "true"
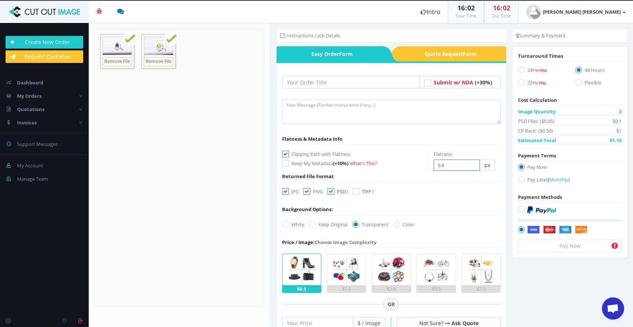
click at [473, 165] on input "0.4" at bounding box center [457, 164] width 46 height 11
type input "0.3"
click at [473, 165] on input "0.3" at bounding box center [457, 164] width 46 height 11
click at [584, 85] on label "Flexible" at bounding box center [599, 84] width 46 height 10
click at [582, 85] on input "Flexible" at bounding box center [579, 82] width 5 height 5
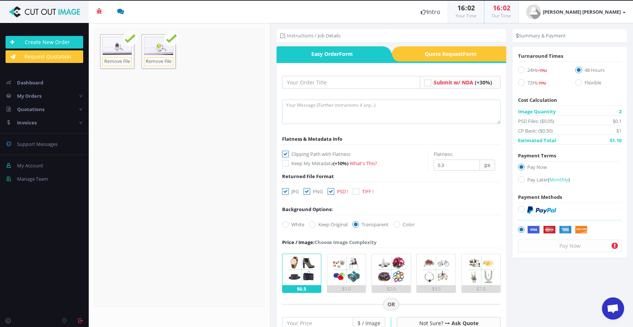
radio input "true"
click at [347, 81] on input "text" at bounding box center [351, 82] width 138 height 13
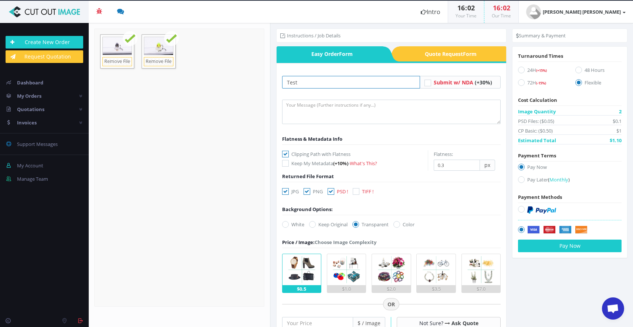
type input "Test"
click at [333, 110] on textarea at bounding box center [391, 112] width 219 height 24
paste textarea "Please put the ‘JPG’ ‘PNG’ ‘PSD’ folders in the parent folder of ‘JPG-met-achte…"
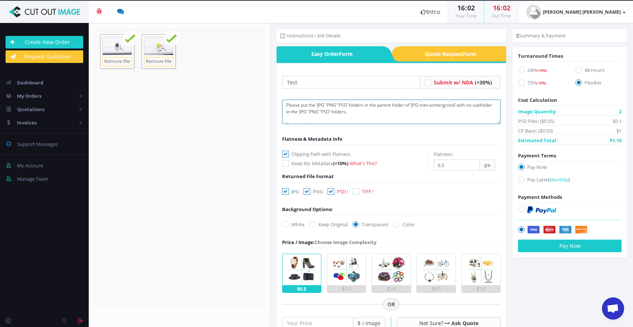
scroll to position [60, 0]
type textarea "Please put the ‘JPG’ ‘PNG’ ‘PSD’ folders in the parent folder of ‘JPG-met-achte…"
click at [442, 193] on form "Test Submit w/ NDA (+30%) Flatness & Metadata Info Keep My Metadata (+10%)" at bounding box center [391, 296] width 219 height 441
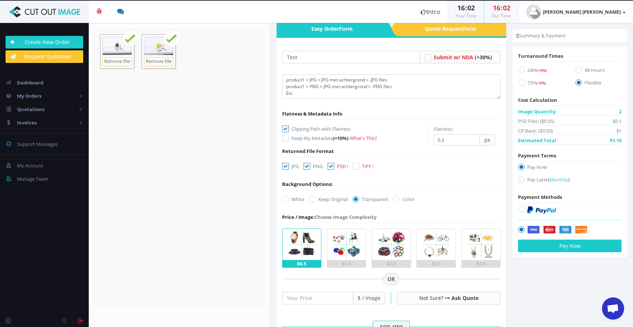
scroll to position [26, 0]
click at [519, 209] on icon at bounding box center [521, 209] width 7 height 7
click at [520, 209] on input "radio" at bounding box center [522, 209] width 5 height 5
radio input "true"
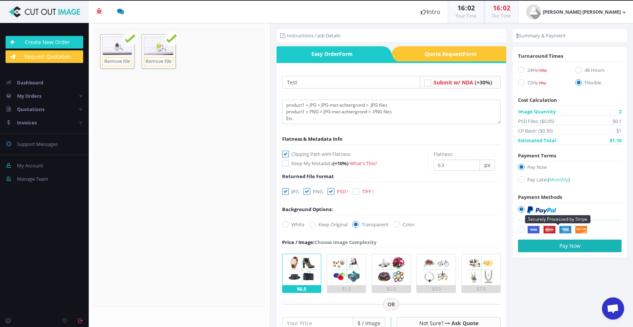
scroll to position [0, 0]
click at [560, 249] on button "Pay Now" at bounding box center [570, 245] width 104 height 13
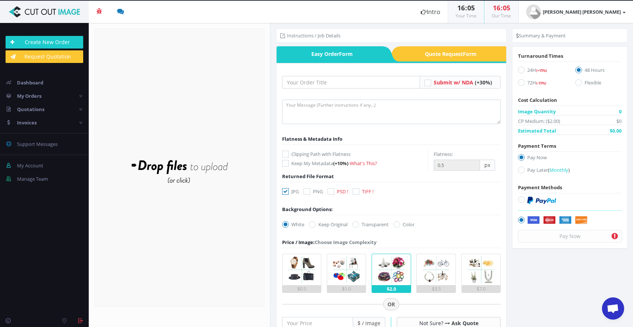
click at [518, 198] on icon at bounding box center [521, 199] width 7 height 7
click at [520, 198] on input "radio" at bounding box center [522, 199] width 5 height 5
radio input "true"
click at [24, 94] on span "My Orders" at bounding box center [29, 95] width 24 height 7
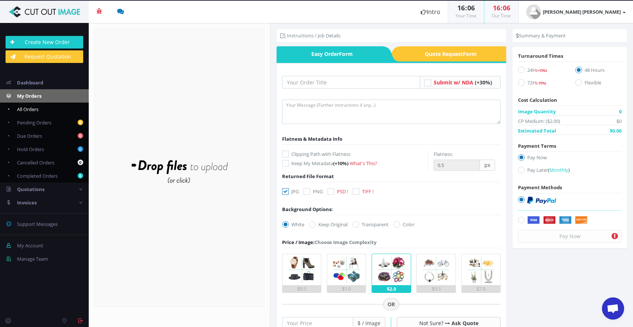
click at [35, 114] on link "All Orders" at bounding box center [44, 108] width 89 height 13
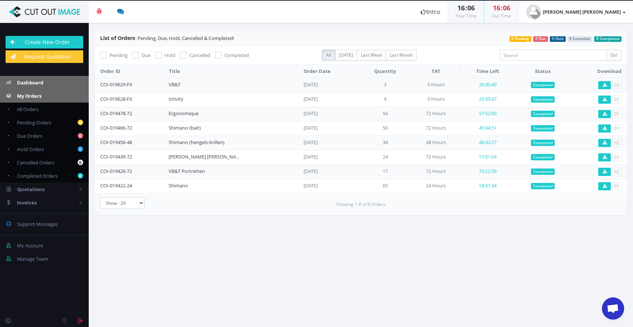
click at [51, 79] on link "Dashboard" at bounding box center [44, 82] width 89 height 13
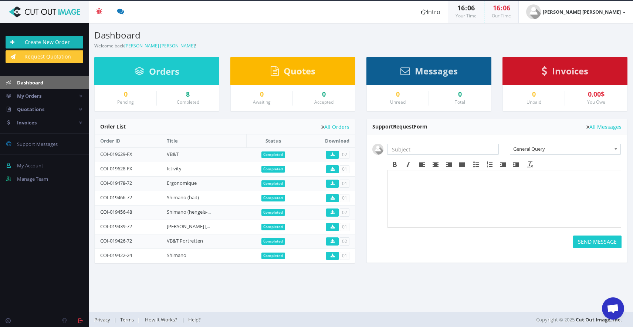
click at [60, 43] on link "Create New Order" at bounding box center [45, 42] width 78 height 13
click at [30, 142] on span "Support Messages" at bounding box center [37, 144] width 41 height 7
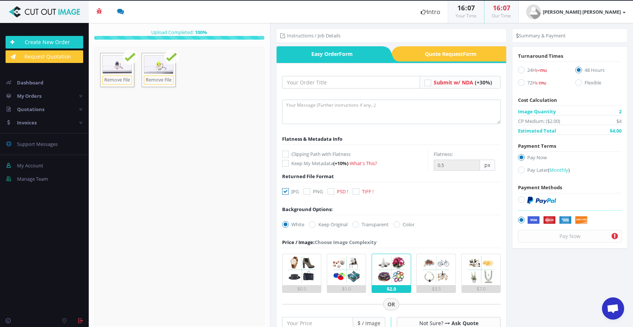
click at [331, 192] on icon at bounding box center [331, 191] width 7 height 7
click at [331, 192] on input "PSD !" at bounding box center [332, 191] width 5 height 5
checkbox input "true"
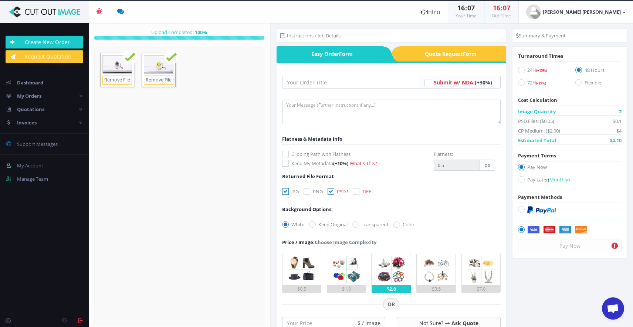
click at [309, 189] on icon at bounding box center [307, 191] width 7 height 7
click at [309, 189] on input "PNG" at bounding box center [308, 191] width 5 height 5
checkbox input "true"
click at [364, 223] on label "Transparent" at bounding box center [371, 223] width 36 height 7
click at [359, 223] on input "Transparent" at bounding box center [356, 224] width 5 height 5
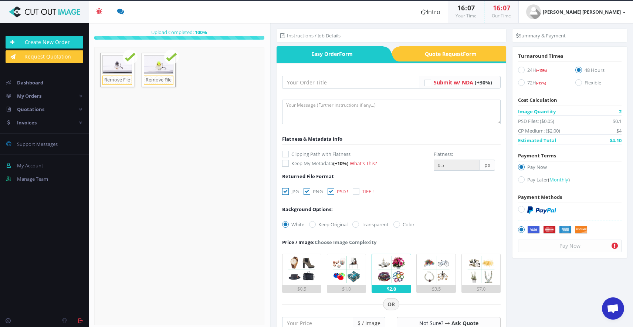
radio input "true"
click at [301, 262] on body "Beta 3 You have 0 notifications Order #000148-48 is ready to download 1 minutes…" at bounding box center [316, 163] width 633 height 327
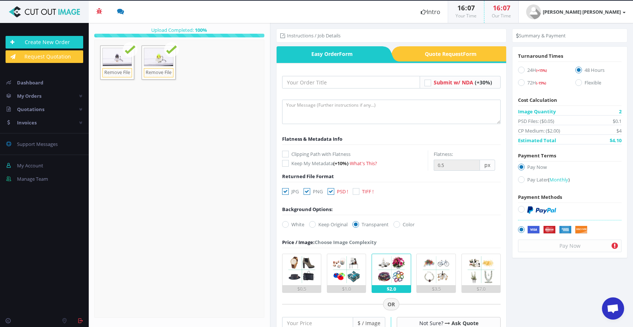
click at [319, 155] on label "Clipping Path with Flatness" at bounding box center [355, 153] width 146 height 7
click at [289, 155] on input "Clipping Path with Flatness" at bounding box center [286, 154] width 5 height 5
checkbox input "true"
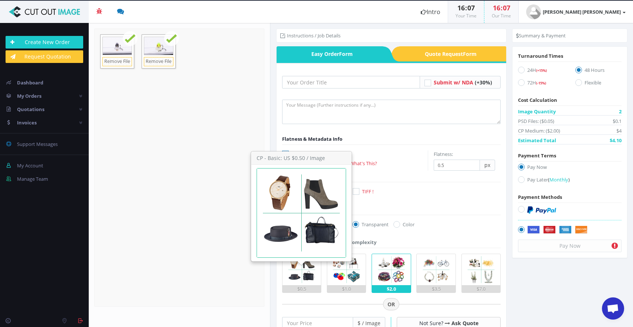
click at [306, 265] on img at bounding box center [301, 269] width 31 height 31
click at [0, 0] on input "$0.5" at bounding box center [0, 0] width 0 height 0
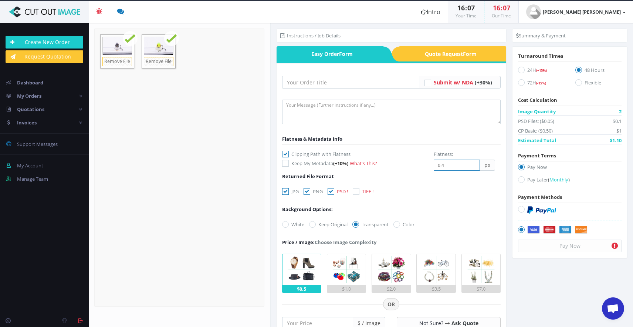
click at [469, 166] on input "0.4" at bounding box center [457, 164] width 46 height 11
click at [469, 166] on input "0.3" at bounding box center [457, 164] width 46 height 11
click at [469, 166] on input "0.2" at bounding box center [457, 164] width 46 height 11
type input "0.3"
click at [471, 163] on input "0.3" at bounding box center [457, 164] width 46 height 11
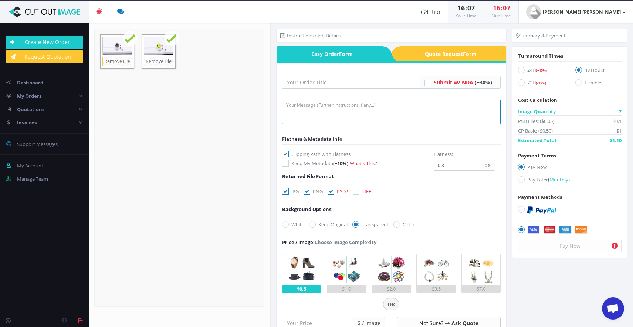
click at [396, 116] on textarea at bounding box center [391, 112] width 219 height 24
paste textarea "Please put the ‘JPG’ ‘PNG’ ‘PSD’ folders in the parent folder of ‘JPG-met-achte…"
type textarea "Please put the ‘JPG’ ‘PNG’ ‘PSD’ folders in the parent folder of ‘JPG-met-achte…"
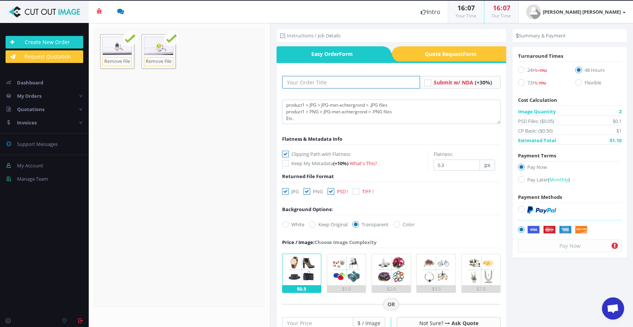
click at [367, 84] on input "text" at bounding box center [351, 82] width 138 height 13
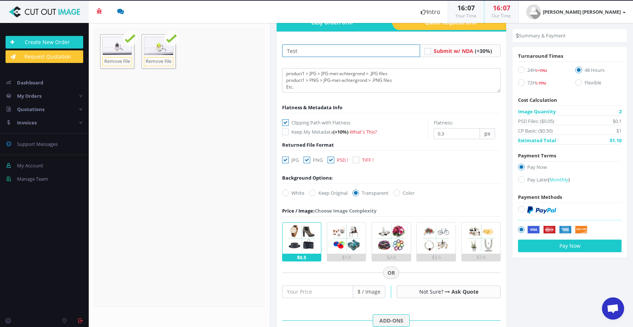
scroll to position [44, 0]
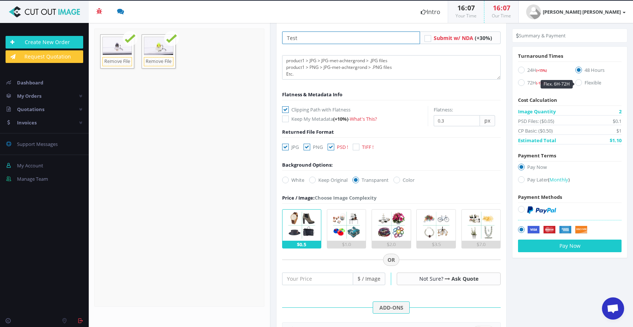
type input "Test"
click at [576, 82] on icon at bounding box center [579, 82] width 7 height 7
click at [577, 82] on input "Flexible" at bounding box center [579, 82] width 5 height 5
radio input "true"
click at [518, 208] on icon at bounding box center [521, 209] width 7 height 7
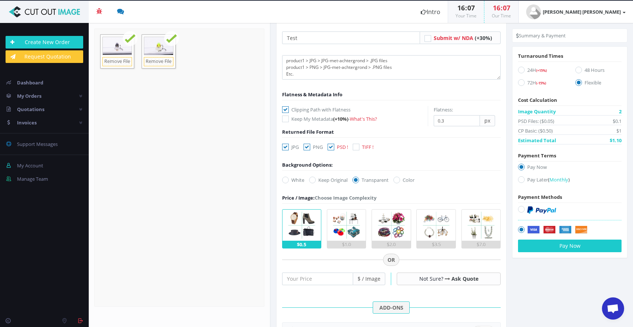
click at [520, 208] on input "radio" at bounding box center [522, 209] width 5 height 5
radio input "true"
click at [527, 246] on button "Pay Now" at bounding box center [570, 245] width 104 height 13
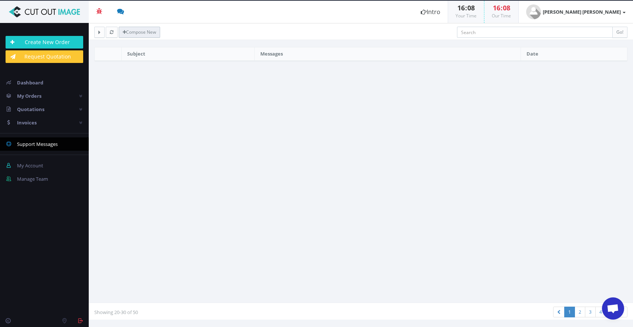
click at [152, 31] on link "Compose New" at bounding box center [139, 32] width 41 height 11
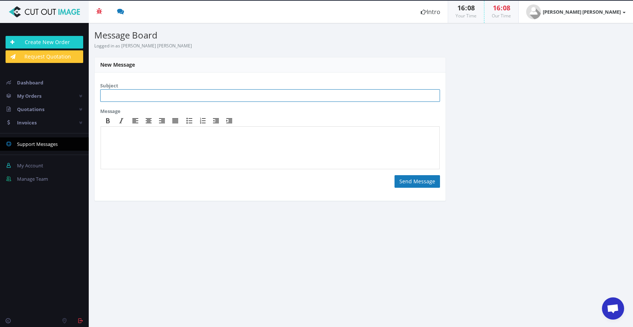
click at [195, 97] on input "text" at bounding box center [270, 95] width 340 height 13
type input "E"
type input "Stuck at Processing"
click at [120, 150] on body at bounding box center [270, 148] width 333 height 37
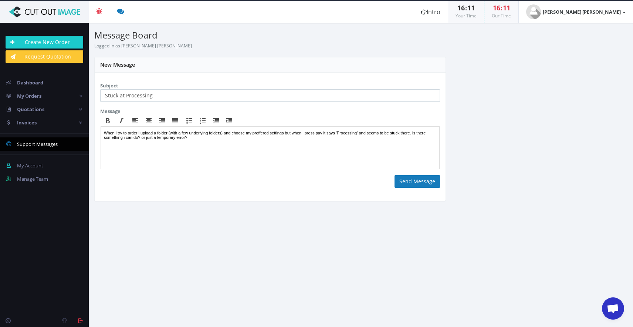
click at [127, 136] on p "When i try to order i upload a folder (with a few underlying folders) and choos…" at bounding box center [270, 134] width 333 height 9
click at [311, 137] on p "When i try to order i upload a folder (with a few underlying folders) and choos…" at bounding box center [270, 134] width 333 height 9
click at [429, 182] on button "Send Message" at bounding box center [417, 181] width 45 height 13
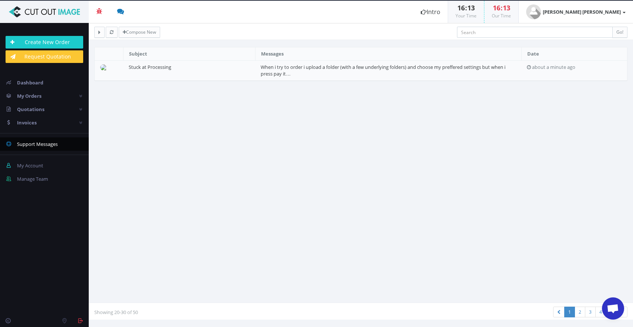
click at [43, 142] on span "Support Messages" at bounding box center [37, 144] width 41 height 7
click at [175, 70] on td "Stuck at Processing" at bounding box center [189, 70] width 132 height 20
click at [101, 68] on img at bounding box center [104, 67] width 9 height 6
click at [154, 107] on section "Subject Messages Date Stuck at Processing 2 minutes ago" at bounding box center [361, 174] width 545 height 267
click at [21, 84] on span "Dashboard" at bounding box center [30, 82] width 26 height 7
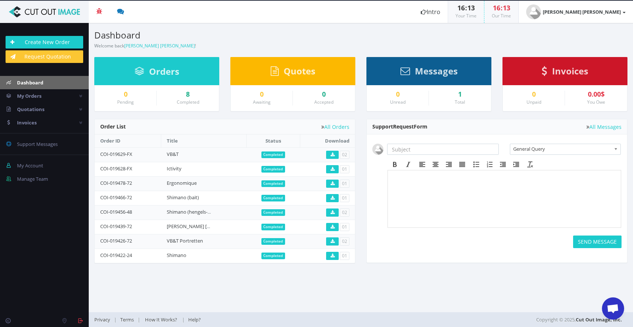
click at [533, 148] on span "General Query" at bounding box center [562, 149] width 98 height 10
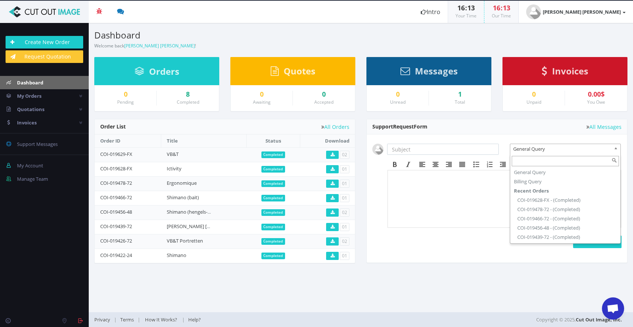
click at [460, 214] on html at bounding box center [504, 192] width 233 height 44
click at [543, 152] on span "General Query" at bounding box center [562, 149] width 98 height 10
click at [487, 240] on div "SEND MESSAGE" at bounding box center [505, 203] width 246 height 90
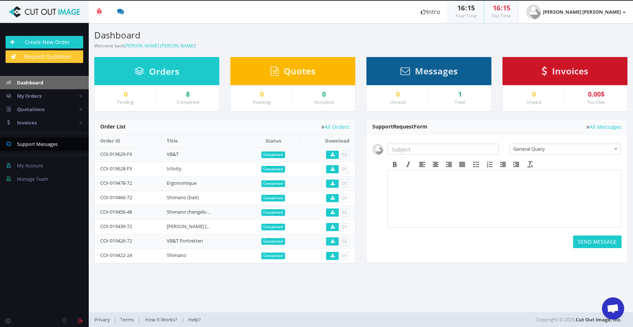
click at [43, 143] on span "Support Messages" at bounding box center [37, 144] width 41 height 7
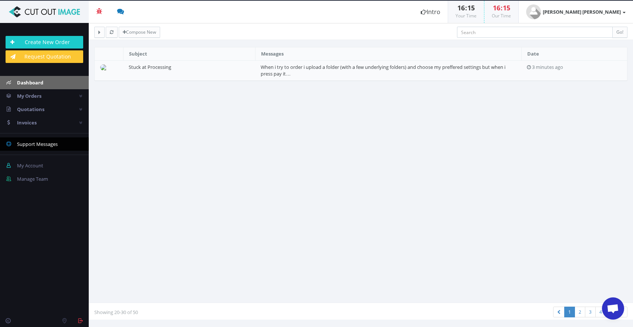
click at [40, 84] on span "Dashboard" at bounding box center [30, 82] width 26 height 7
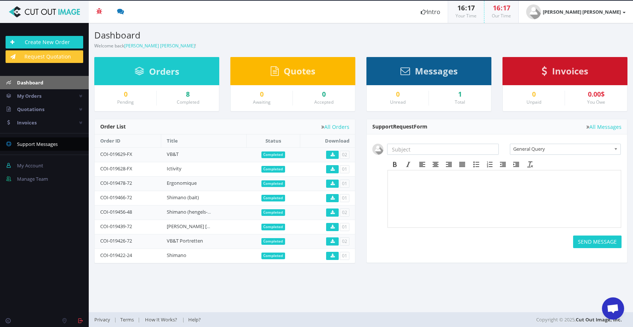
click at [38, 144] on span "Support Messages" at bounding box center [37, 144] width 41 height 7
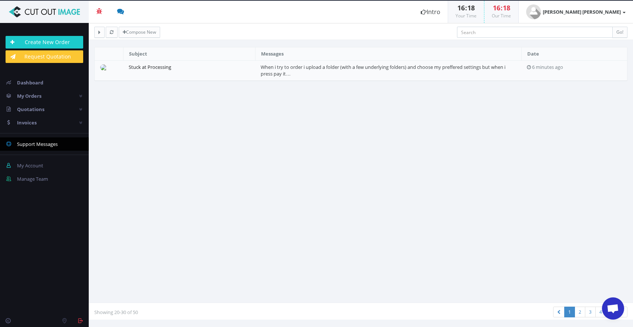
click at [150, 65] on link "Stuck at Processing" at bounding box center [150, 67] width 43 height 7
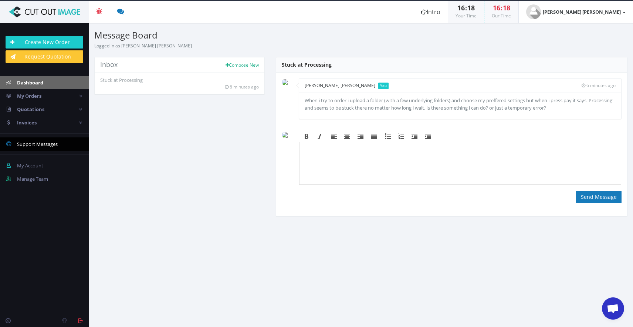
click at [35, 82] on span "Dashboard" at bounding box center [30, 82] width 26 height 7
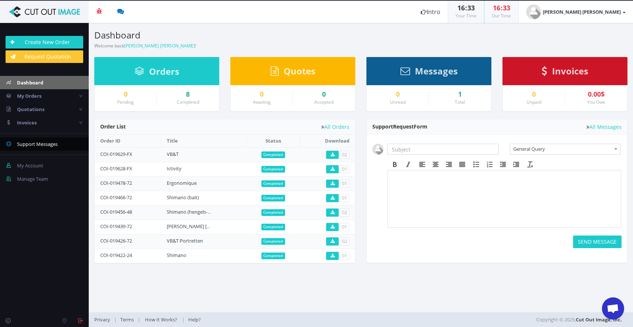
click at [36, 147] on span "Support Messages" at bounding box center [37, 144] width 41 height 7
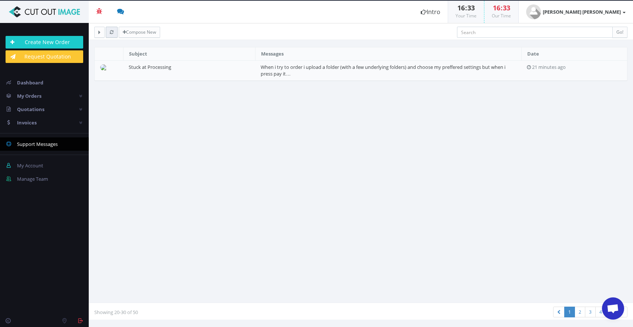
click at [110, 30] on icon "button" at bounding box center [112, 32] width 4 height 4
click at [76, 40] on link "Create New Order" at bounding box center [45, 42] width 78 height 13
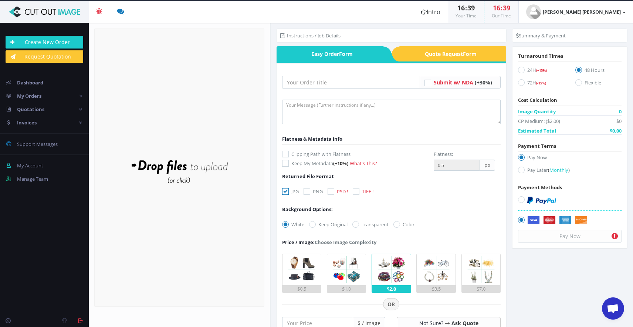
type textarea "Please put the ‘JPG’ ‘PNG’ ‘PSD’ folders in the parent folder of ‘JPG-met-achte…"
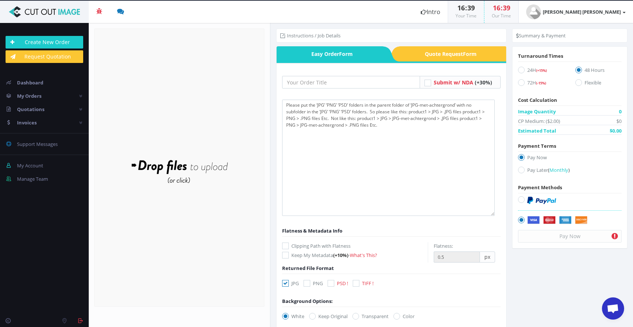
click at [492, 210] on textarea "Please put the ‘JPG’ ‘PNG’ ‘PSD’ folders in the parent folder of ‘JPG-met-achte…" at bounding box center [388, 158] width 213 height 116
drag, startPoint x: 389, startPoint y: 126, endPoint x: 183, endPoint y: 81, distance: 211.2
click at [183, 81] on section "Upload Completed: 0 %" at bounding box center [361, 175] width 545 height 304
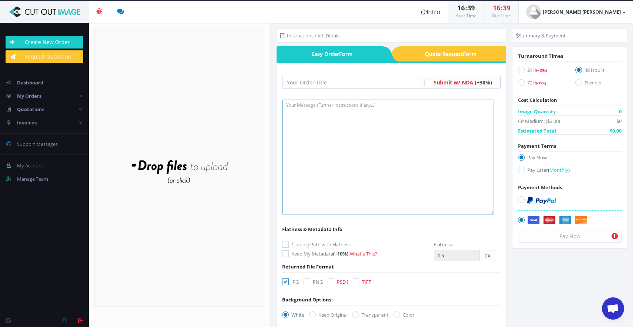
paste textarea "Please put the ‘JPG’ ‘PNG’ ‘PSD’ folders in the parent folder of ‘JPG-met-achte…"
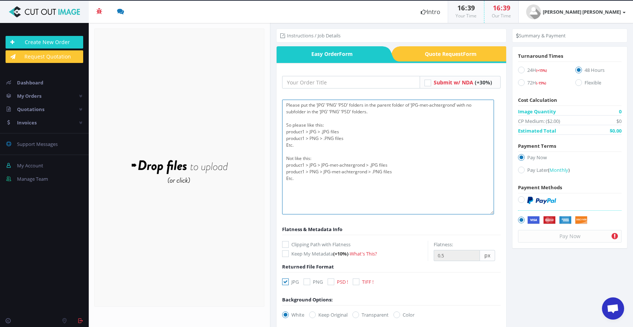
click at [289, 157] on textarea "Please put the ‘JPG’ ‘PNG’ ‘PSD’ folders in the parent folder of ‘JPG-met-achte…" at bounding box center [388, 157] width 212 height 115
type textarea "Please put the ‘JPG’ ‘PNG’ ‘PSD’ folders in the parent folder of ‘JPG-met-achte…"
click at [27, 144] on span "Support Messages" at bounding box center [37, 144] width 41 height 7
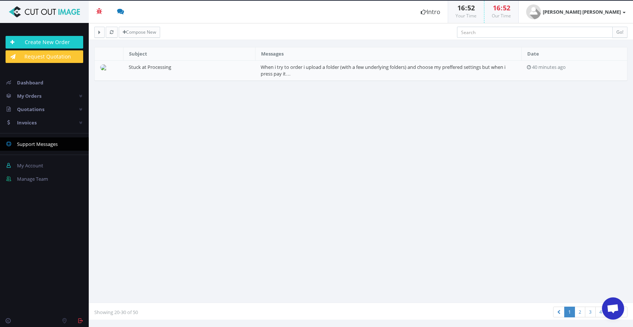
click at [241, 71] on td "Stuck at Processing" at bounding box center [189, 70] width 132 height 20
click at [134, 68] on link "Stuck at Processing" at bounding box center [150, 67] width 43 height 7
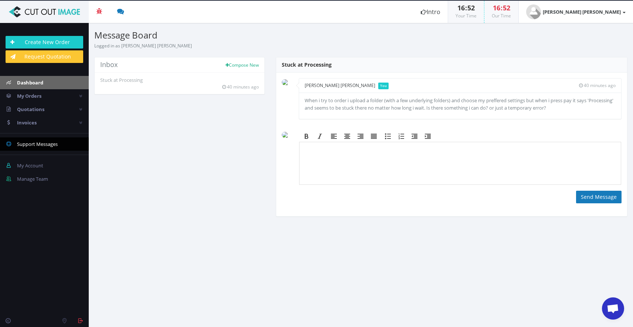
click at [33, 79] on span "Dashboard" at bounding box center [30, 82] width 26 height 7
